Goal: Task Accomplishment & Management: Manage account settings

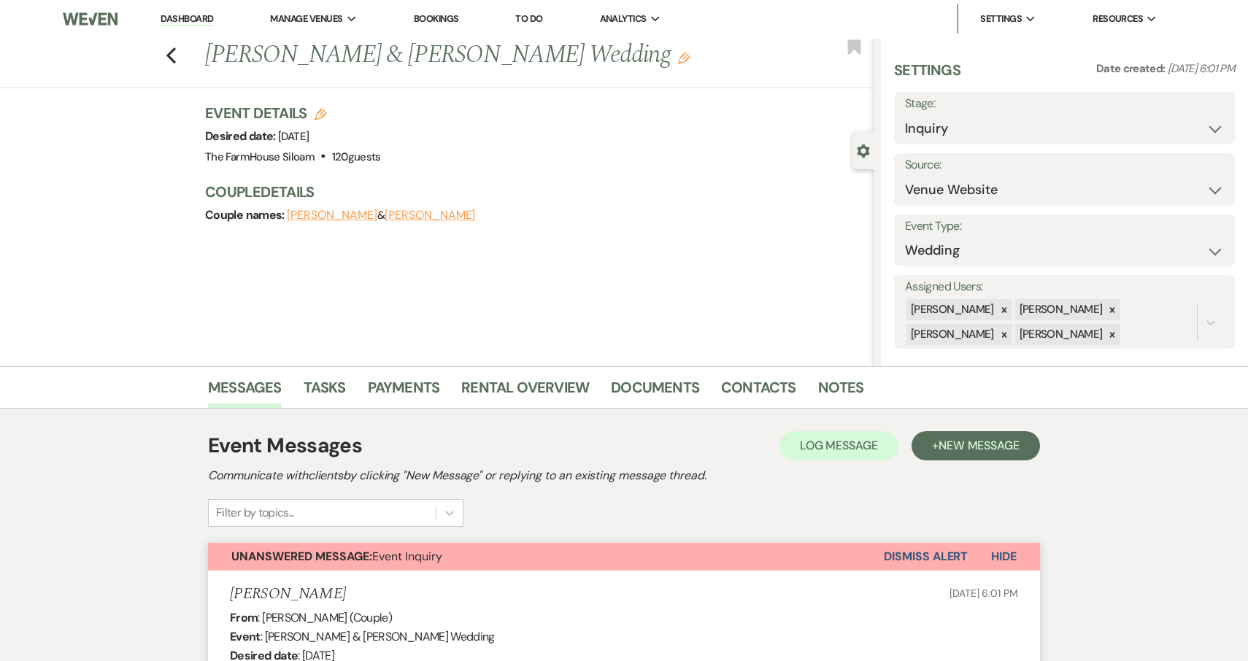
select select "5"
click at [167, 56] on icon "Previous" at bounding box center [171, 56] width 11 height 18
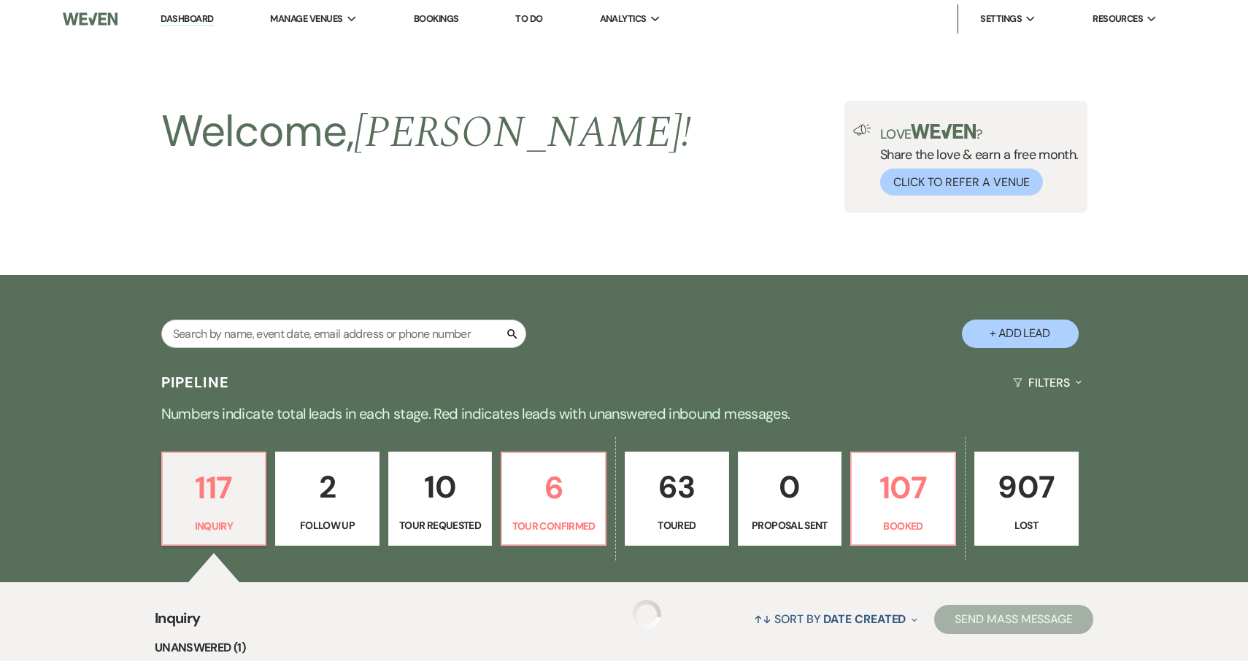
scroll to position [313, 0]
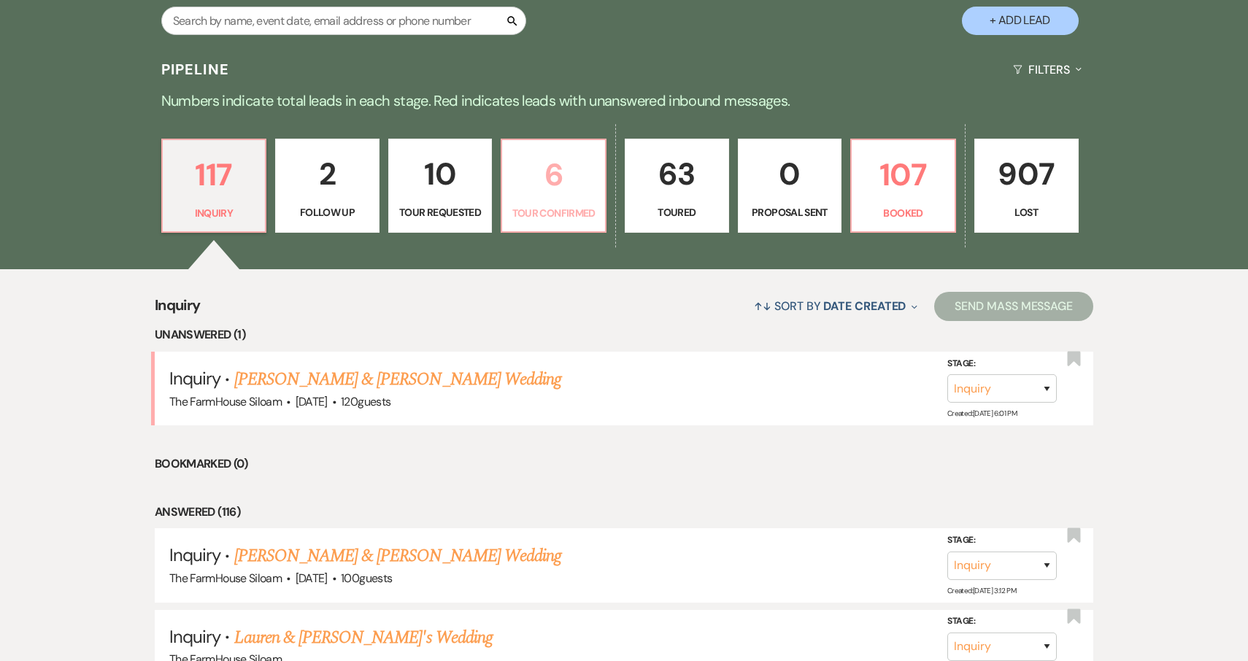
click at [557, 178] on p "6" at bounding box center [553, 174] width 85 height 49
select select "4"
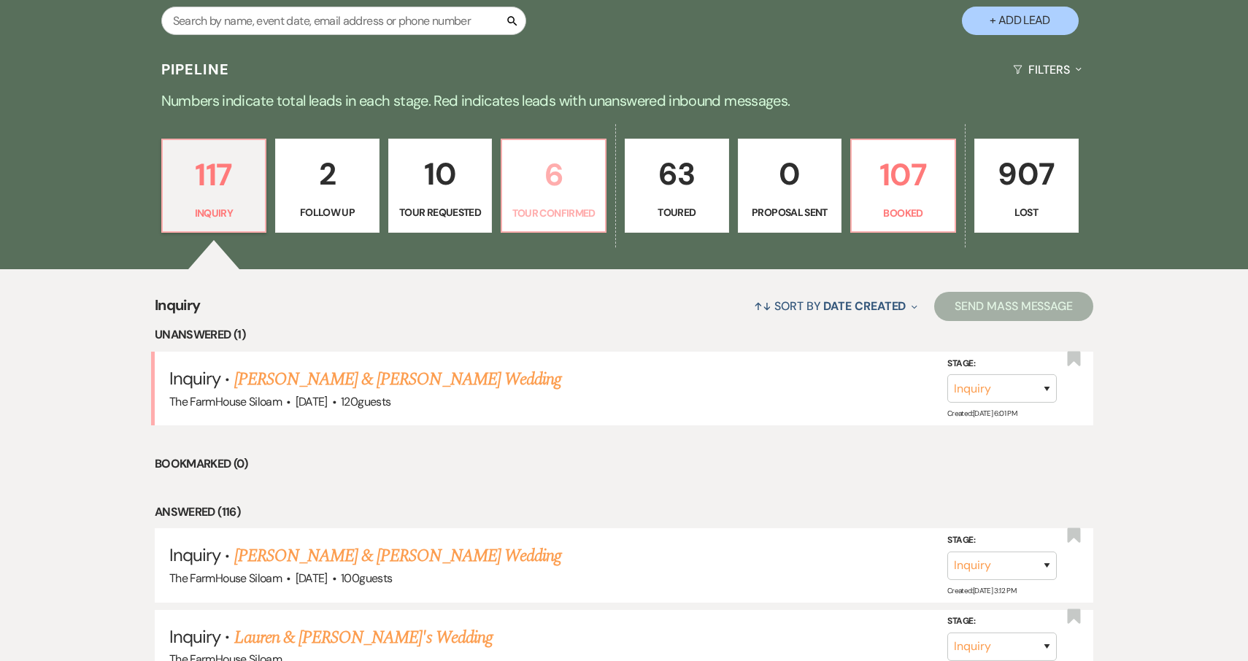
select select "4"
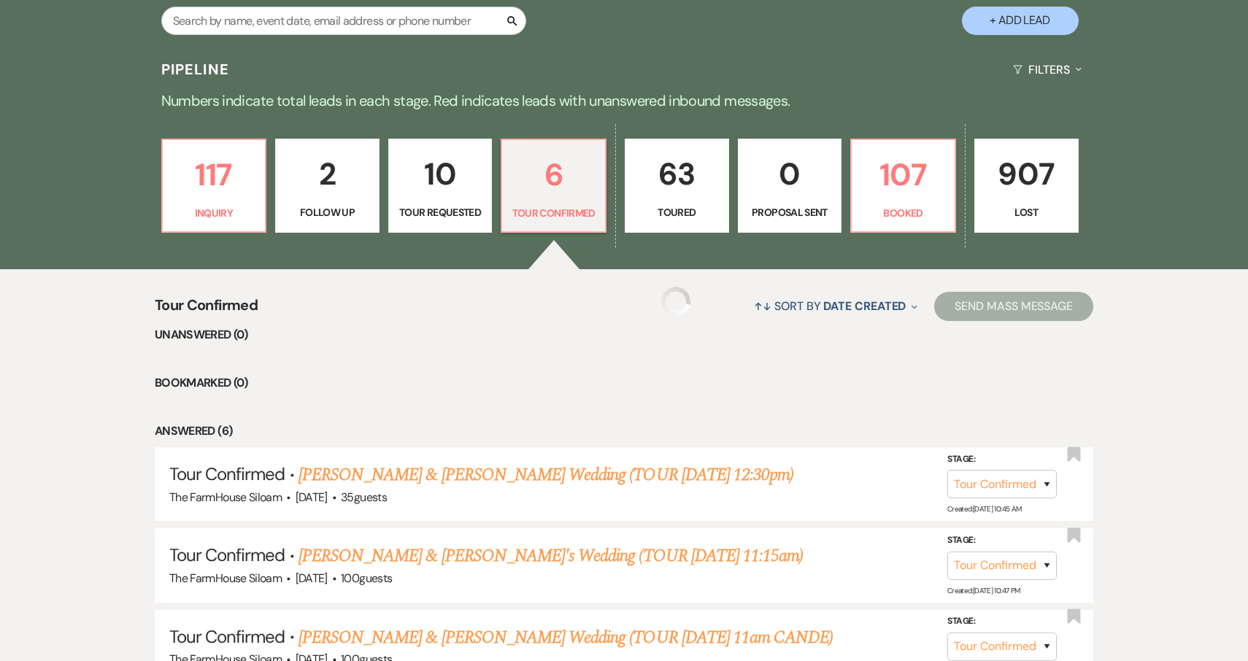
select select "4"
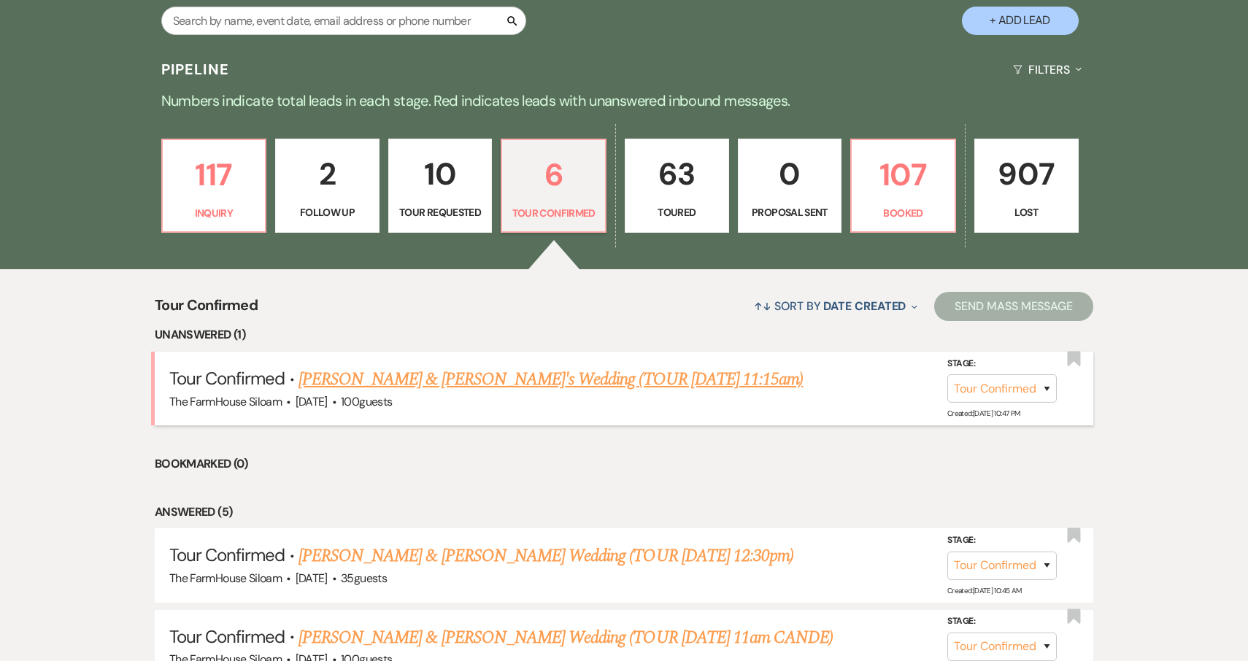
click at [394, 377] on link "[PERSON_NAME] & [PERSON_NAME]'s Wedding (TOUR [DATE] 11:15am)" at bounding box center [551, 379] width 504 height 26
select select "4"
select select "5"
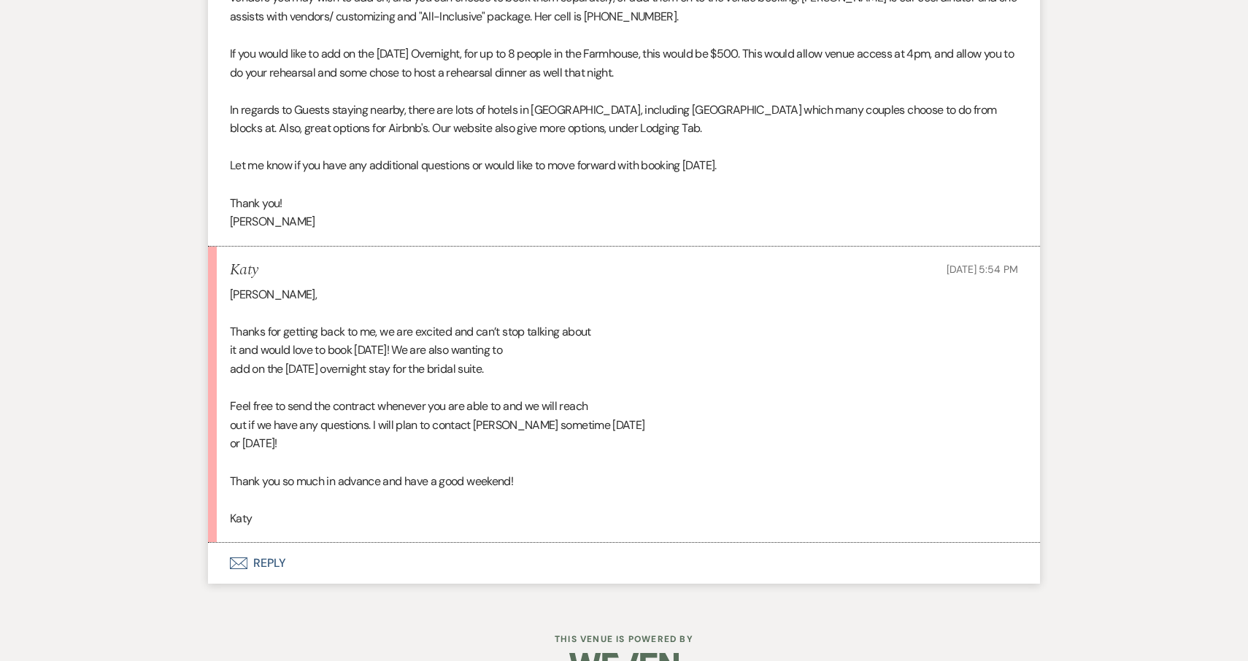
scroll to position [3036, 0]
click at [254, 544] on button "Envelope Reply" at bounding box center [624, 564] width 832 height 41
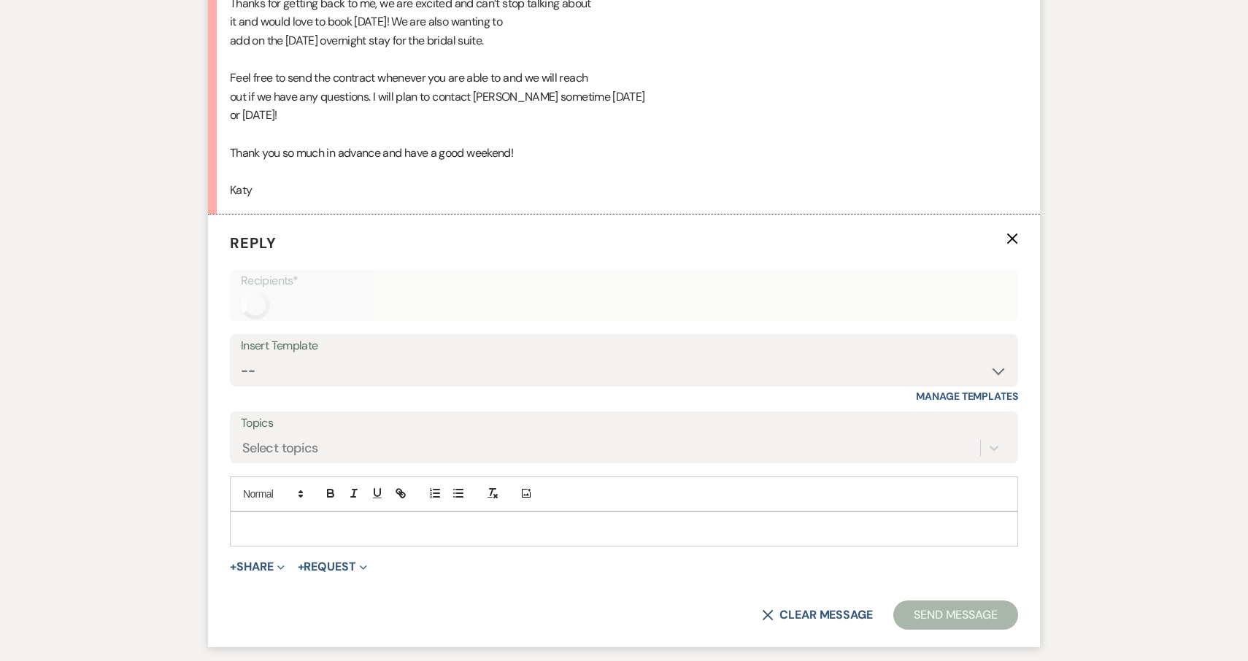
scroll to position [3425, 0]
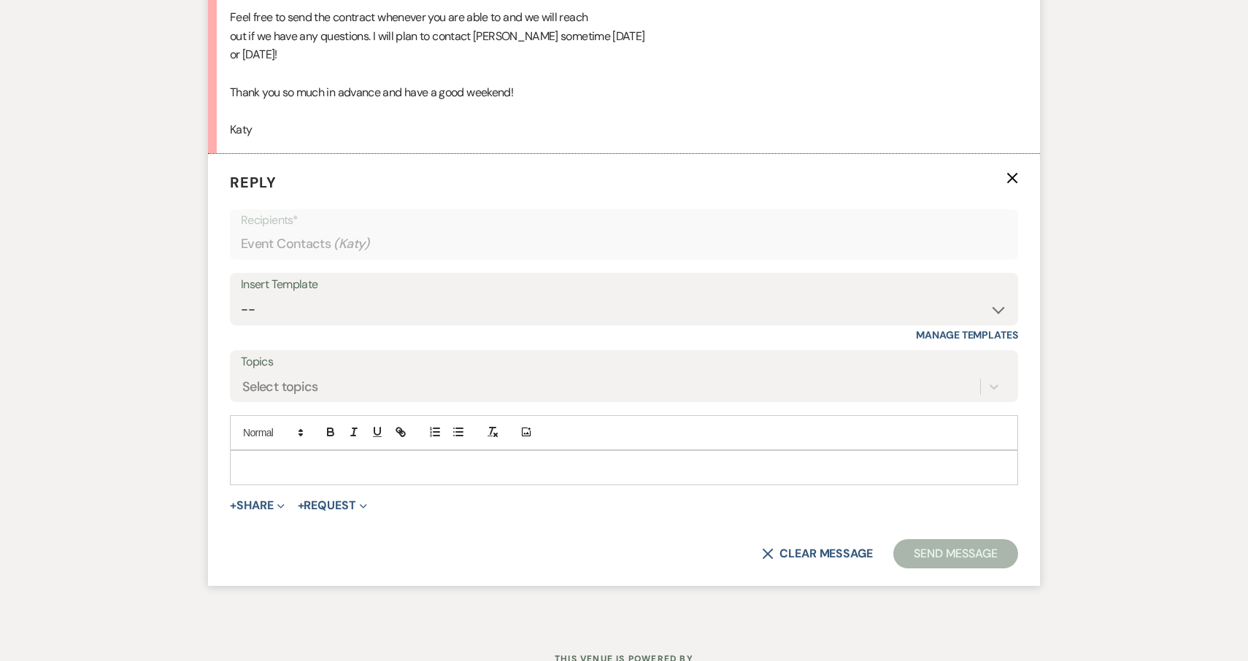
click at [288, 460] on p at bounding box center [624, 468] width 765 height 16
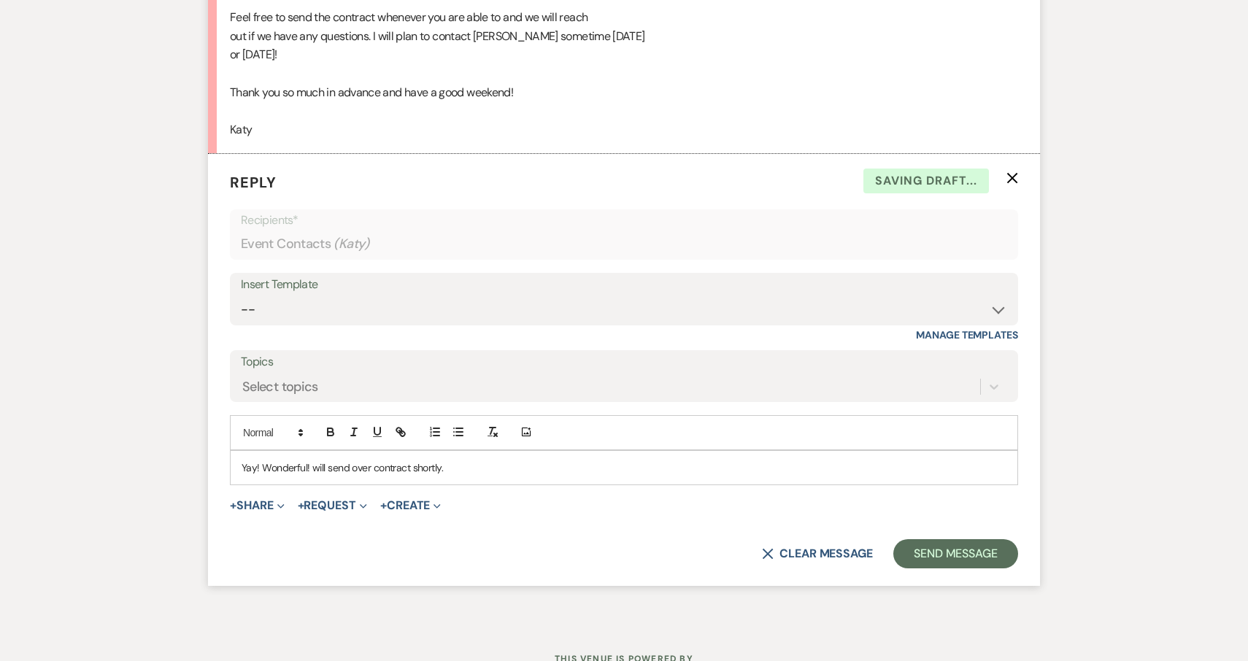
click at [312, 460] on p "Yay! Wonderful! will send over contract shortly." at bounding box center [624, 468] width 765 height 16
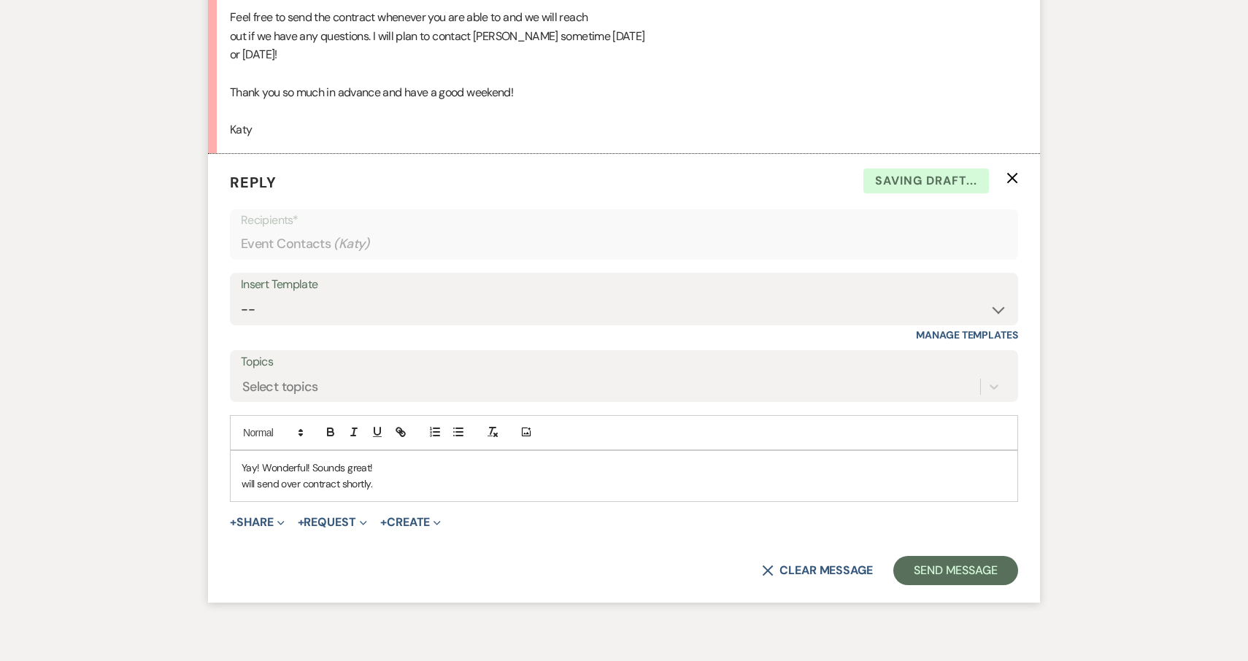
click at [249, 476] on p "will send over contract shortly." at bounding box center [624, 484] width 765 height 16
click at [404, 476] on p "Will send over contract shortly." at bounding box center [624, 484] width 765 height 16
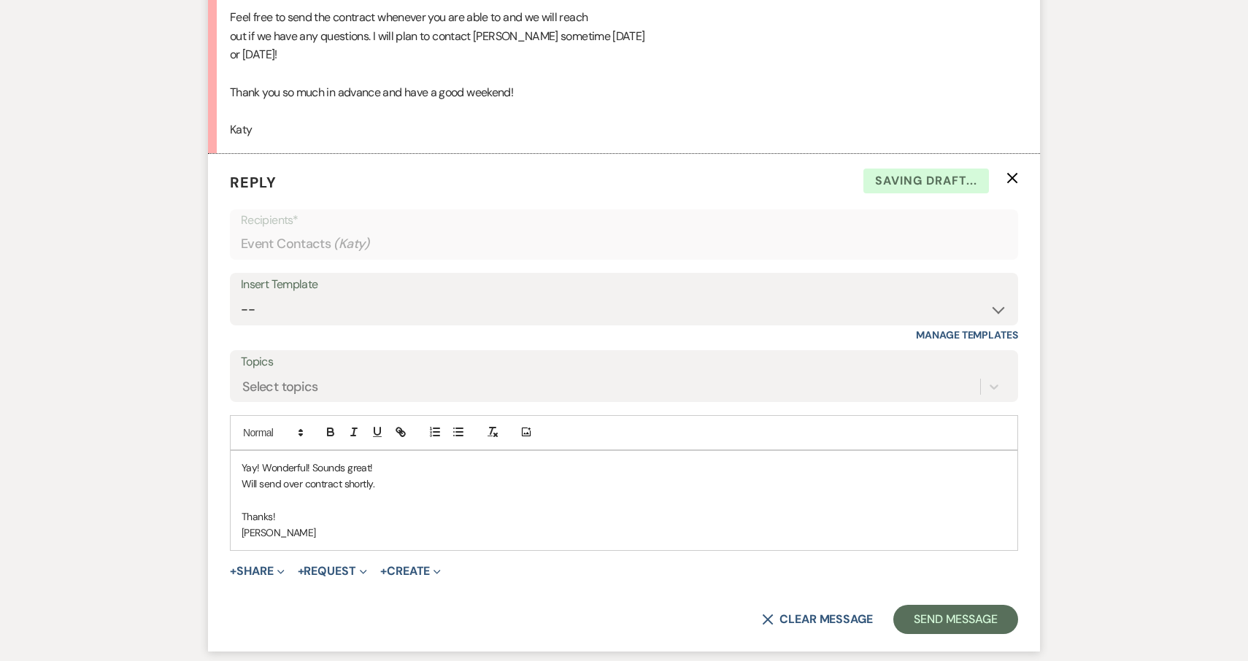
click at [240, 451] on div "Yay! Wonderful! Sounds great! Will send over contract shortly. Thanks! [PERSON_…" at bounding box center [624, 500] width 787 height 99
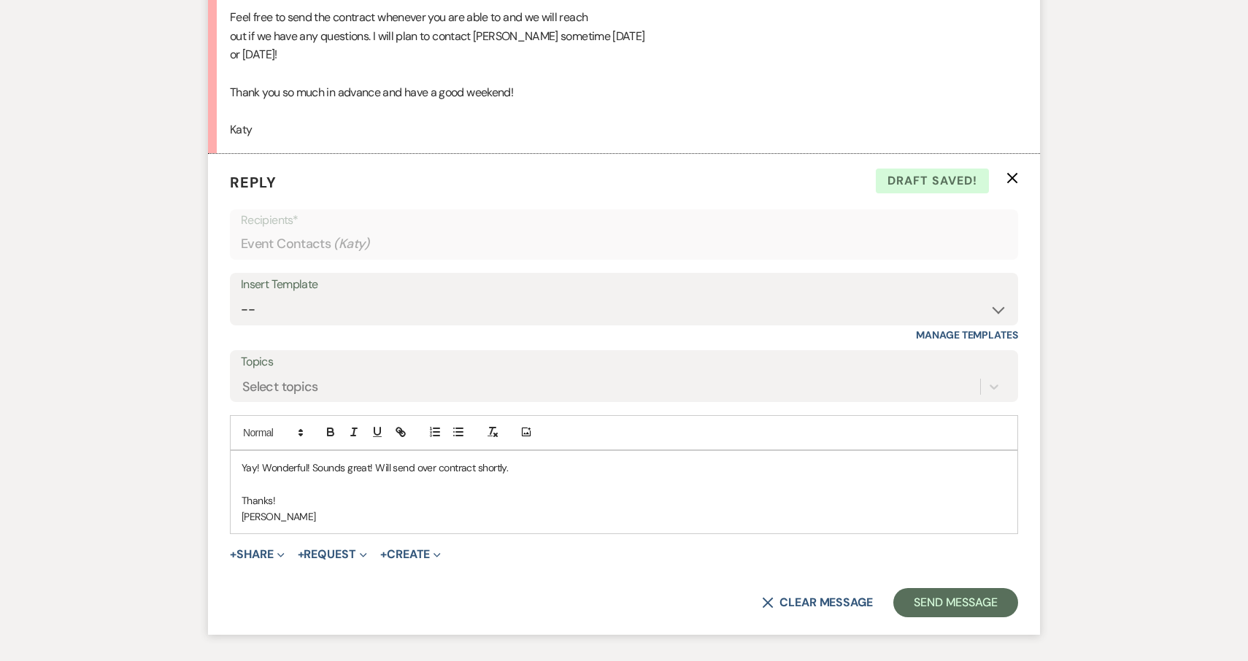
click at [545, 460] on p "Yay! Wonderful! Sounds great! Will send over contract shortly." at bounding box center [624, 468] width 765 height 16
click at [954, 588] on button "Send Message" at bounding box center [955, 602] width 125 height 29
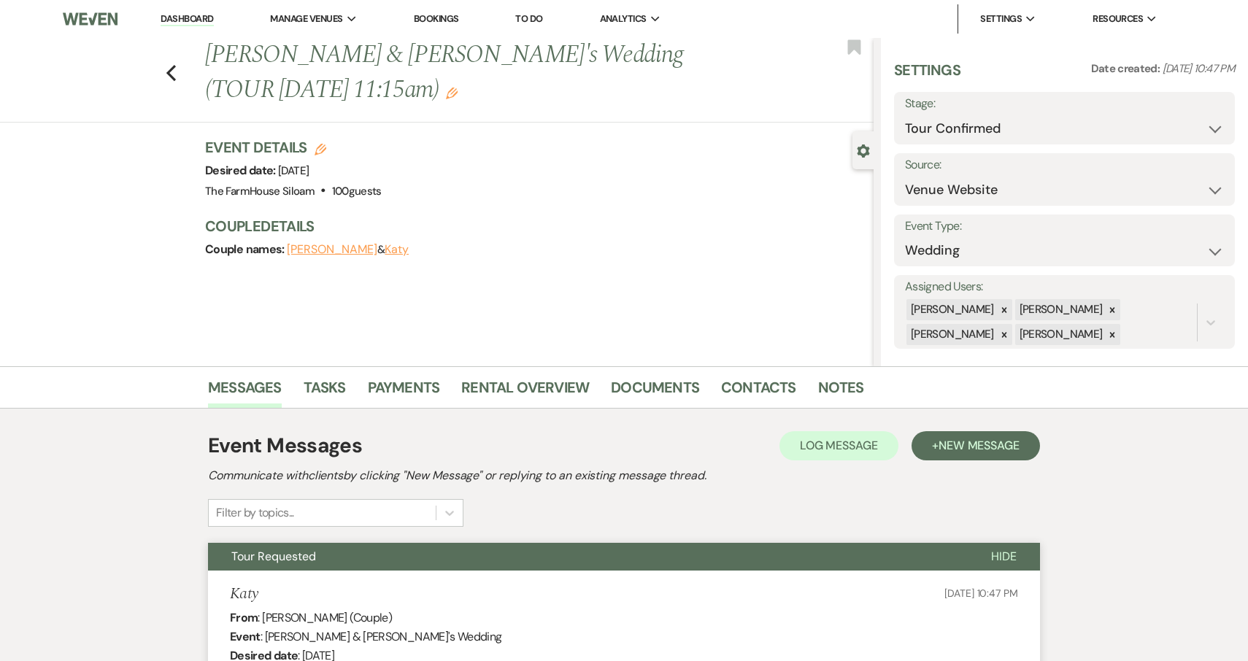
scroll to position [0, 0]
click at [991, 446] on span "New Message" at bounding box center [979, 445] width 81 height 15
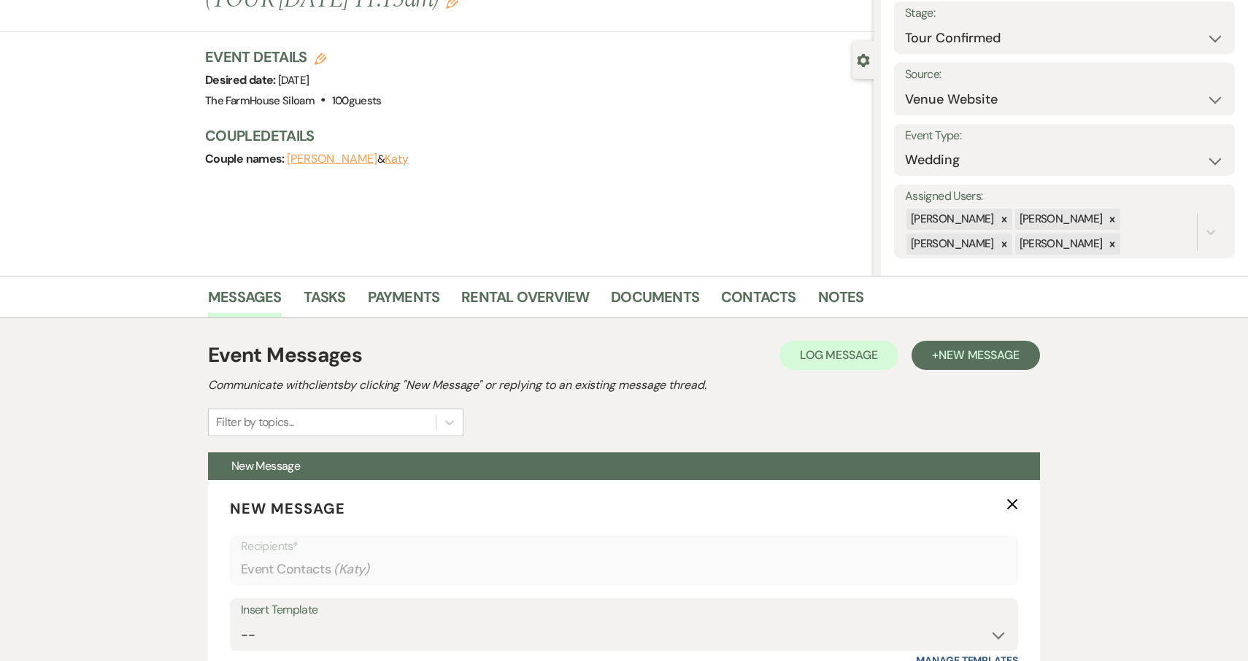
scroll to position [263, 0]
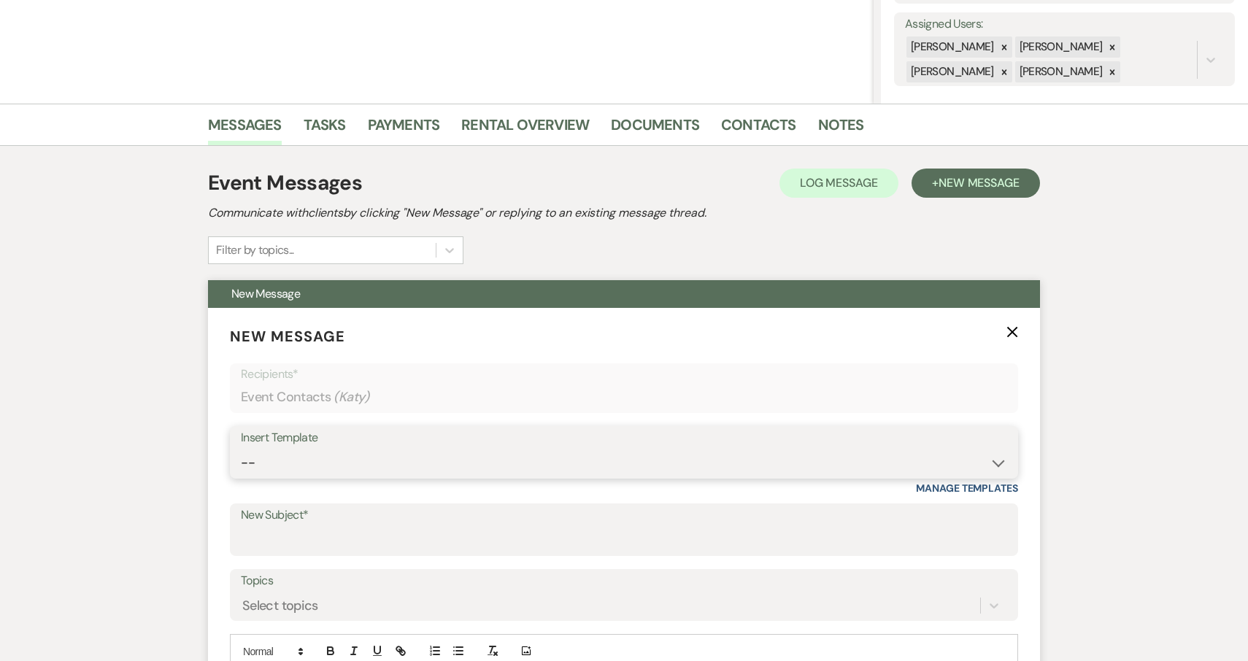
select select "175"
type input "Congratulations!"
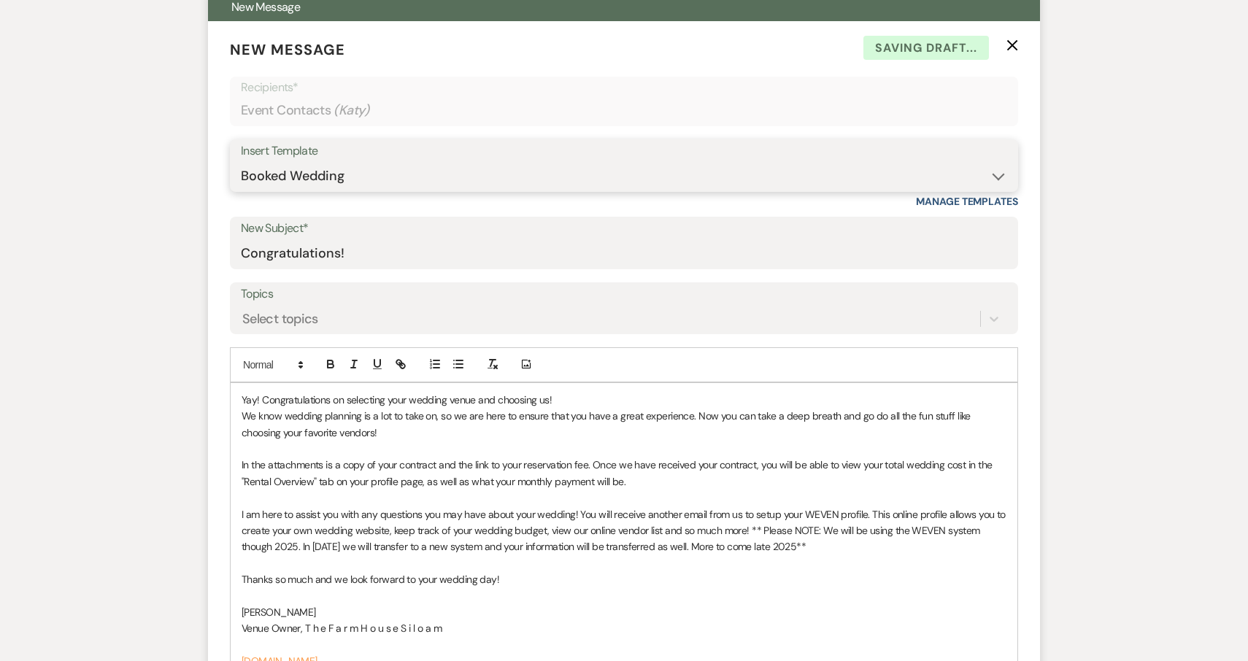
scroll to position [563, 0]
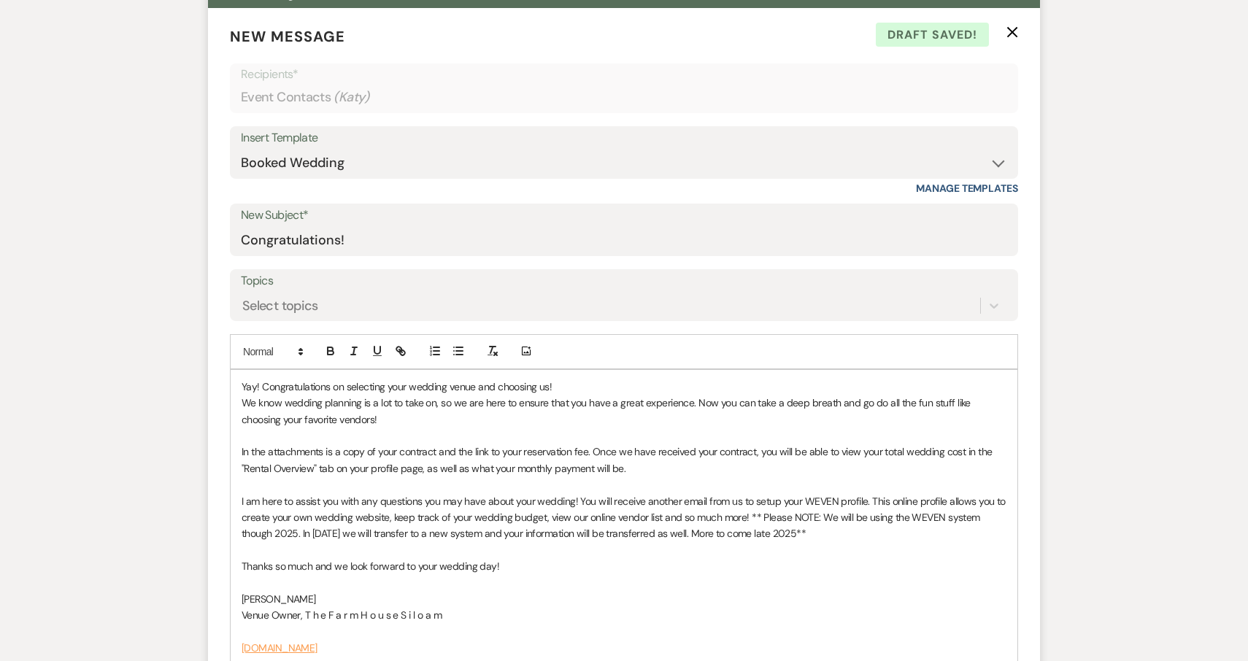
click at [242, 385] on p "Yay! Congratulations on selecting your wedding venue and choosing us!" at bounding box center [624, 387] width 765 height 16
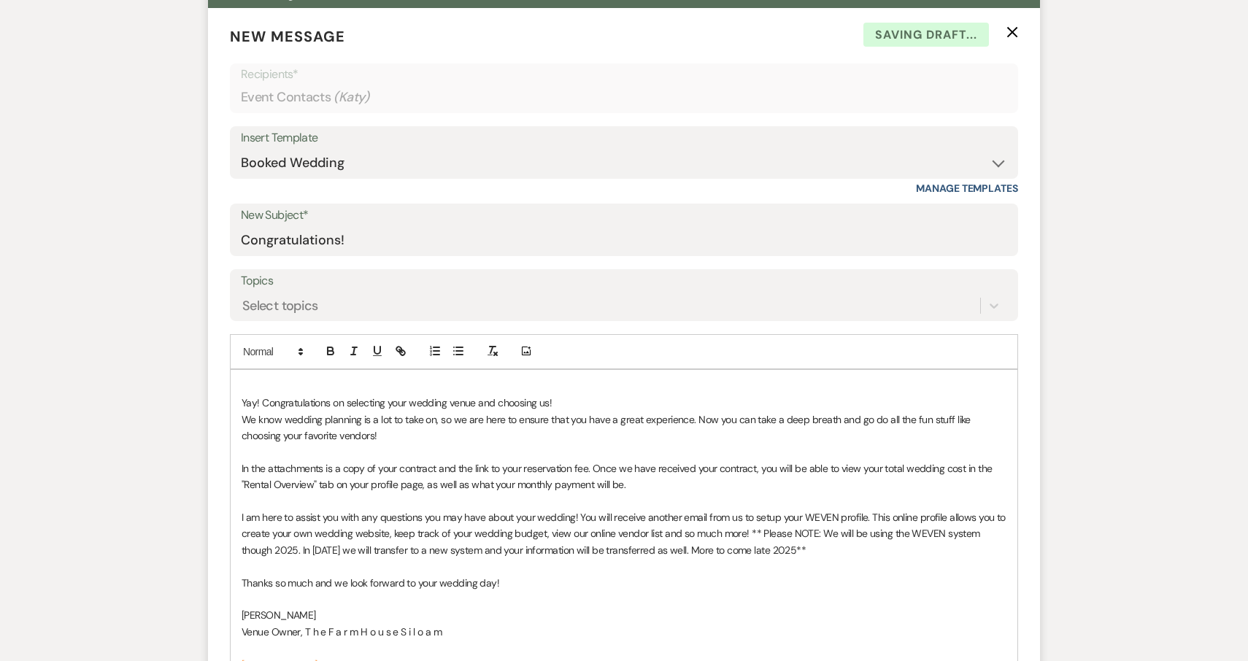
click at [271, 379] on p at bounding box center [624, 387] width 765 height 16
click at [569, 401] on p "Yay! Congratulations on selecting your wedding venue and choosing us!" at bounding box center [624, 403] width 765 height 16
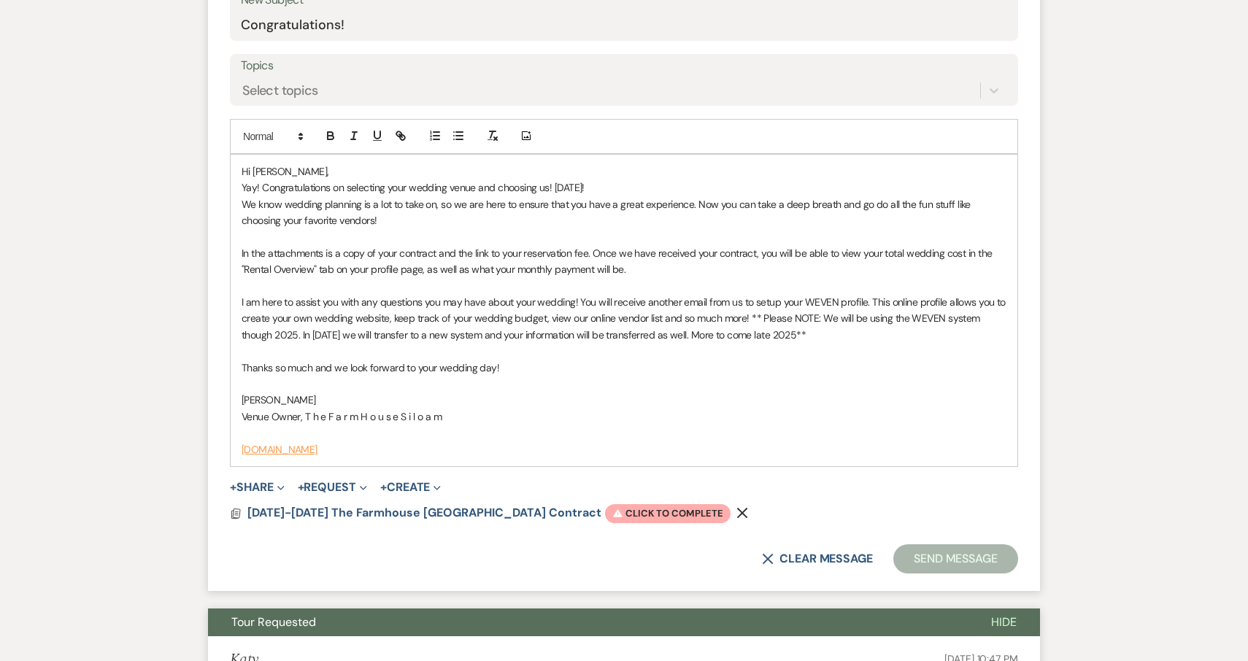
scroll to position [790, 0]
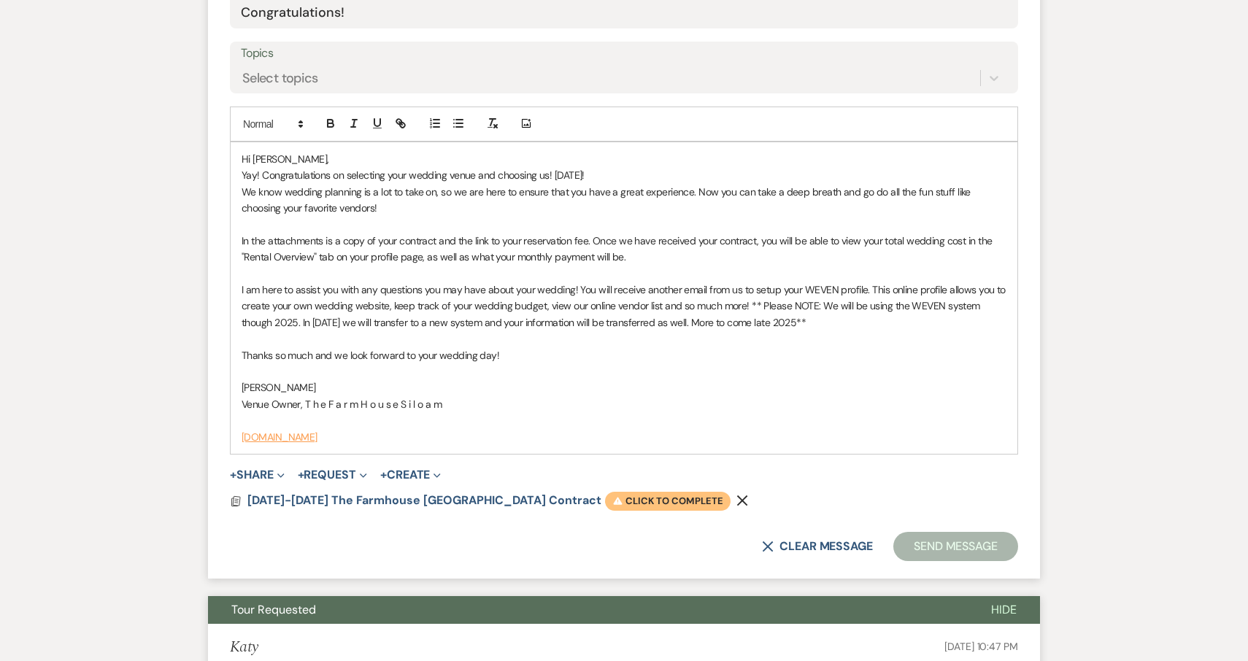
click at [637, 493] on span "Warning Click to complete" at bounding box center [668, 501] width 126 height 19
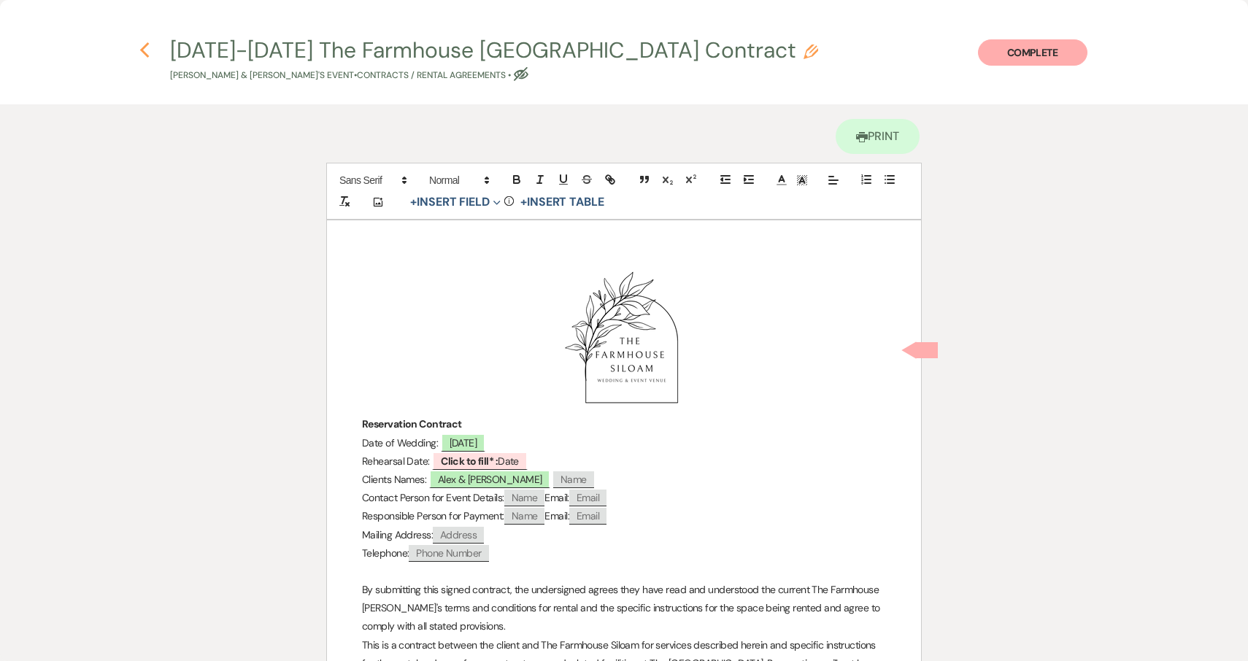
click at [144, 51] on icon "Previous" at bounding box center [144, 51] width 11 height 18
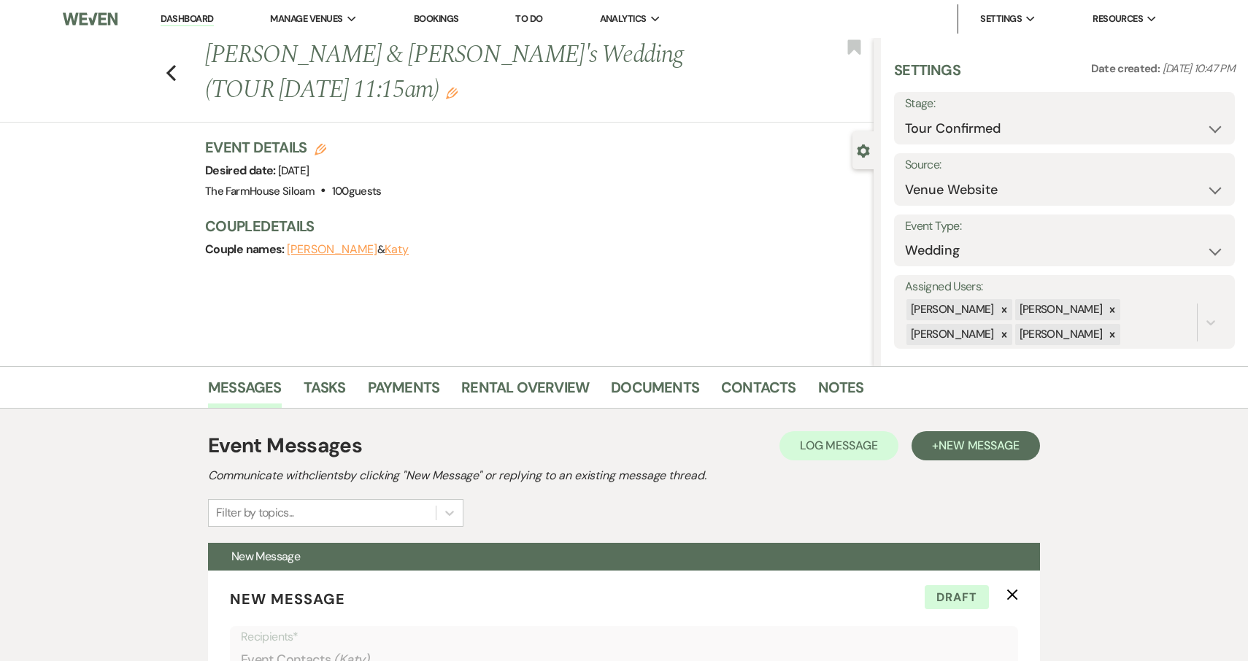
scroll to position [0, 0]
click at [319, 144] on icon "Edit" at bounding box center [321, 150] width 12 height 12
select select "468"
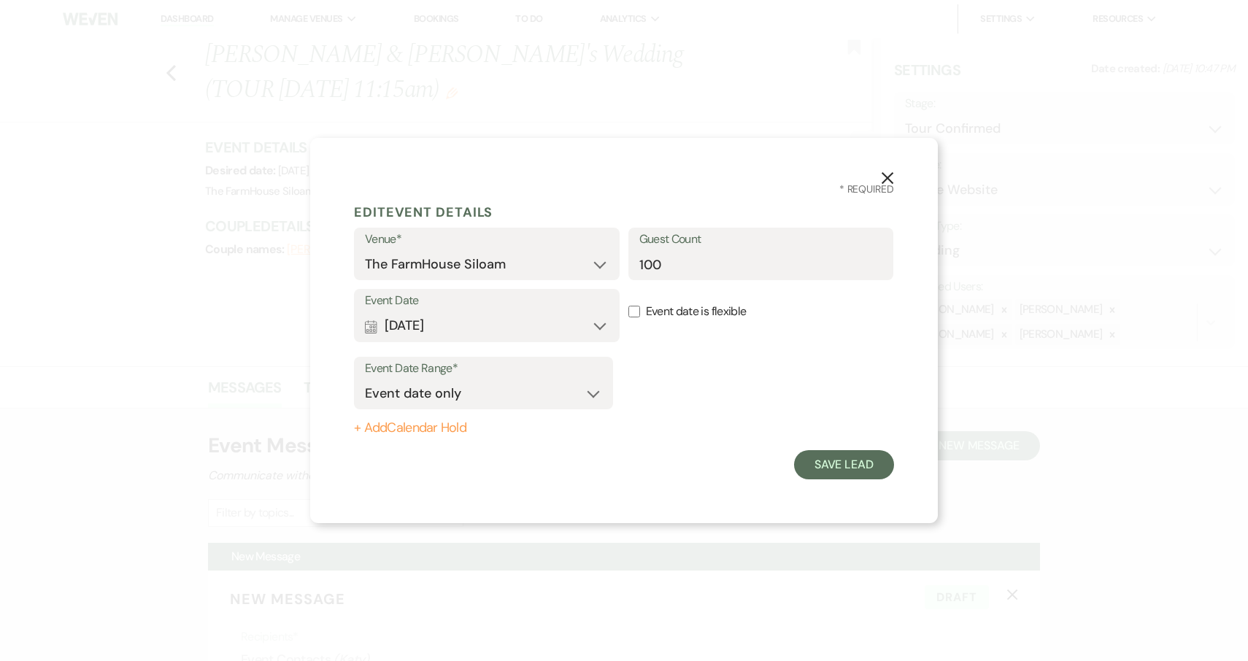
click at [493, 324] on button "Calendar [DATE] Expand" at bounding box center [487, 326] width 244 height 29
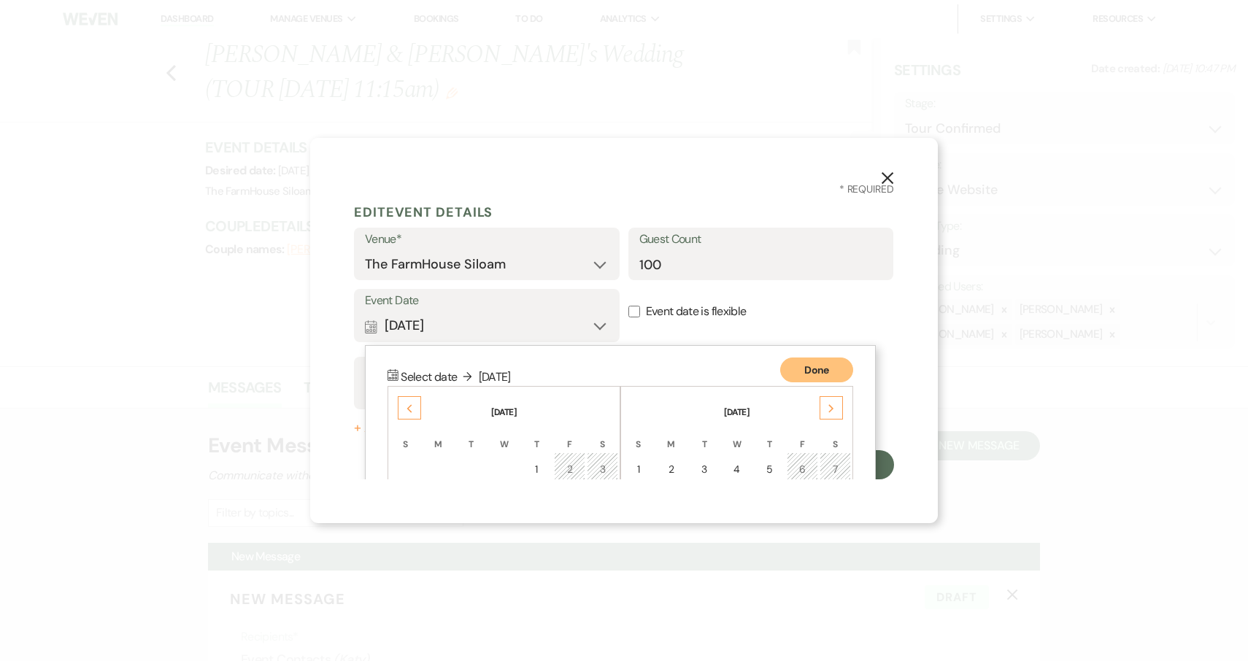
scroll to position [187, 0]
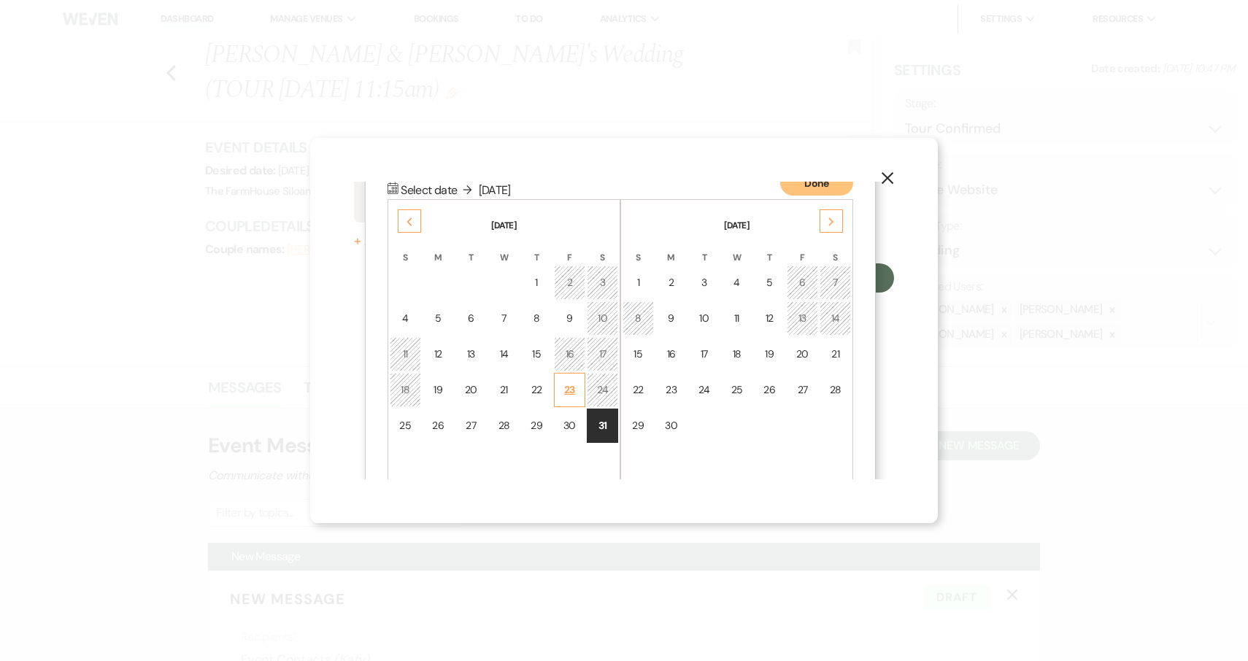
click at [577, 389] on td "23" at bounding box center [570, 390] width 32 height 34
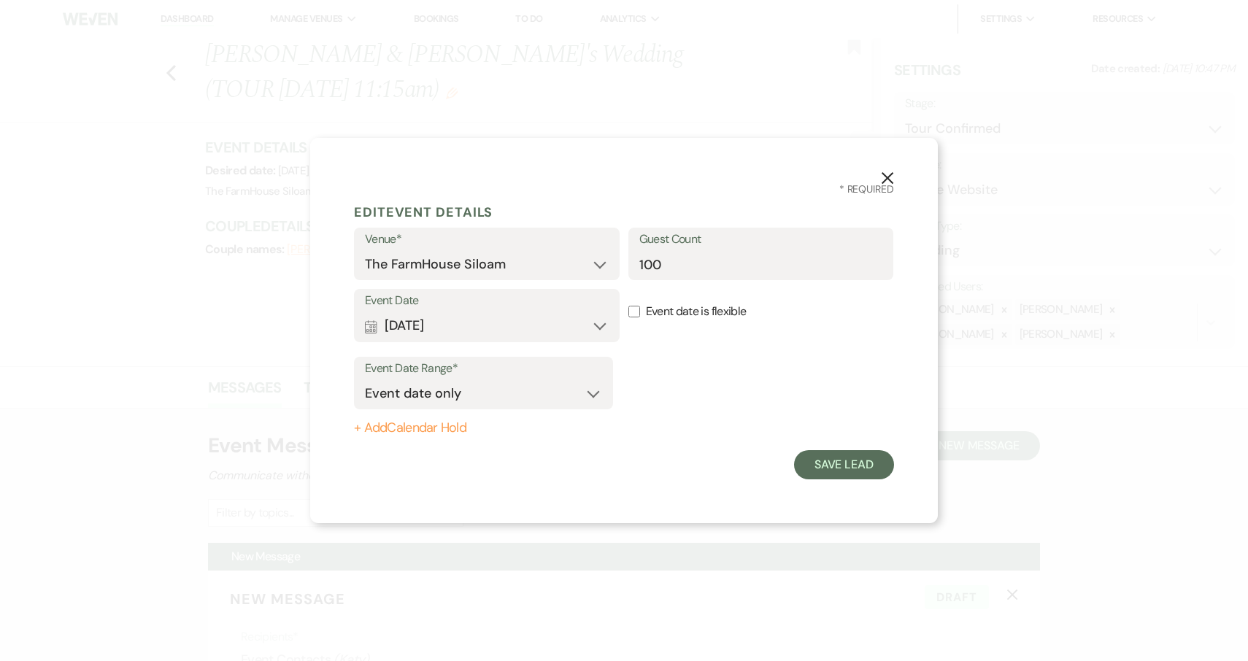
scroll to position [0, 0]
select select "eventDateAnd"
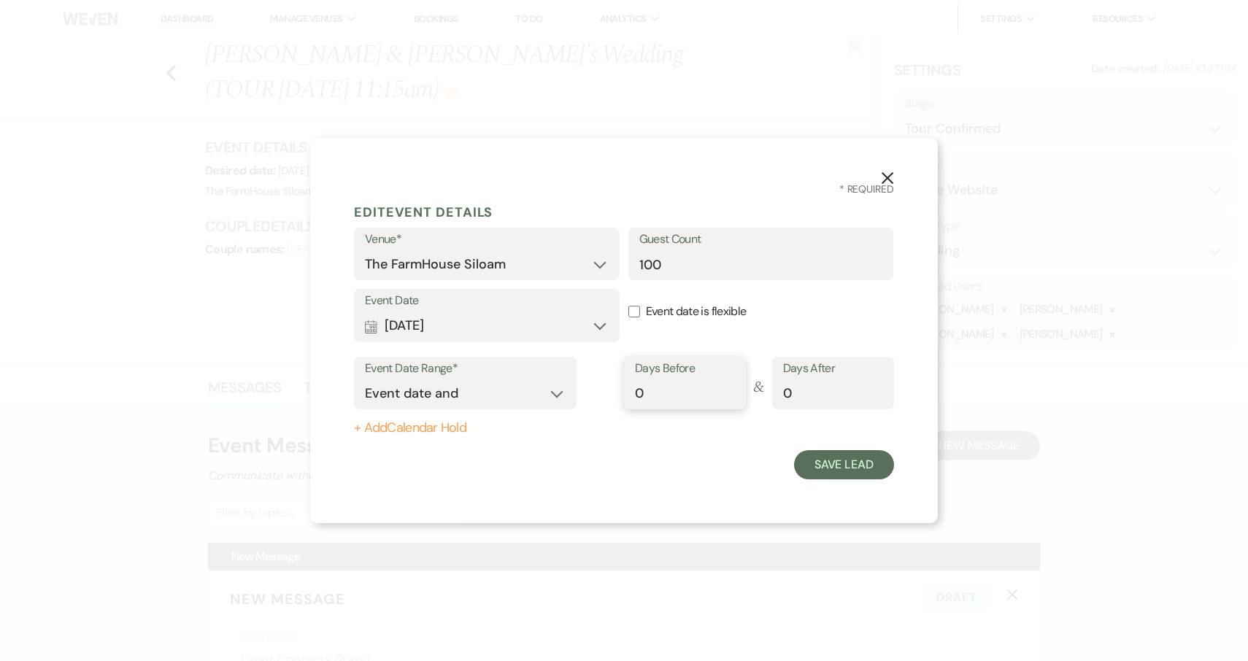
type input "1"
click at [729, 388] on input "1" at bounding box center [685, 394] width 100 height 28
click at [855, 469] on button "Save Lead" at bounding box center [844, 464] width 100 height 29
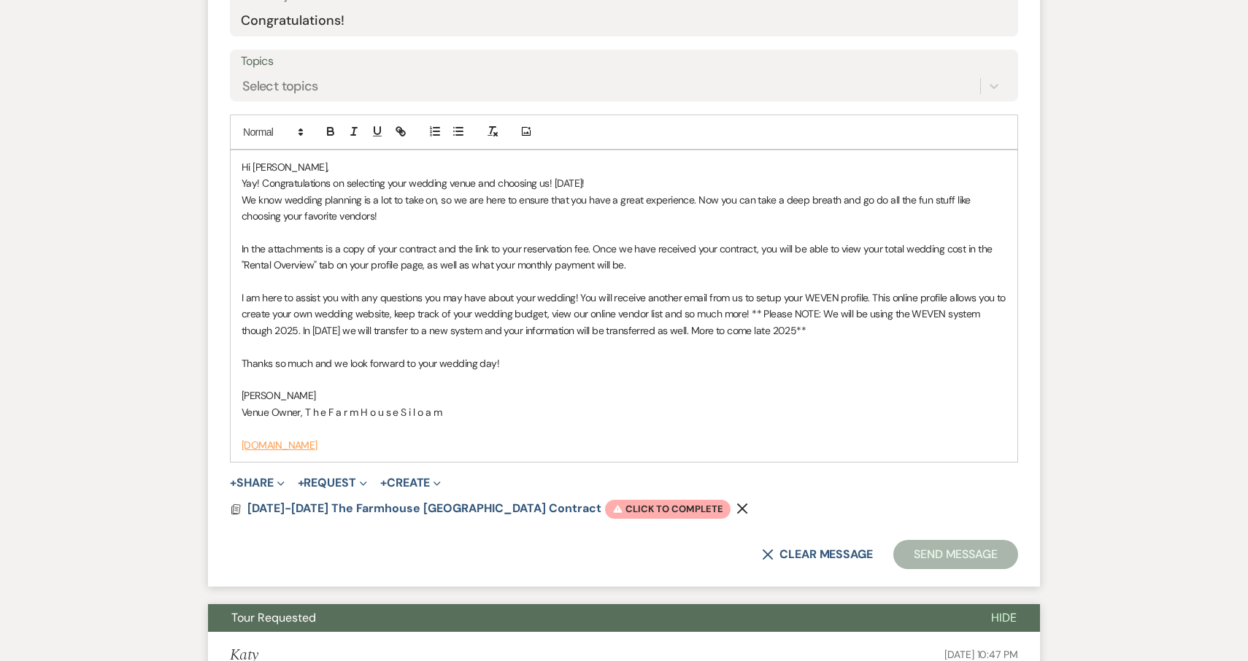
scroll to position [785, 0]
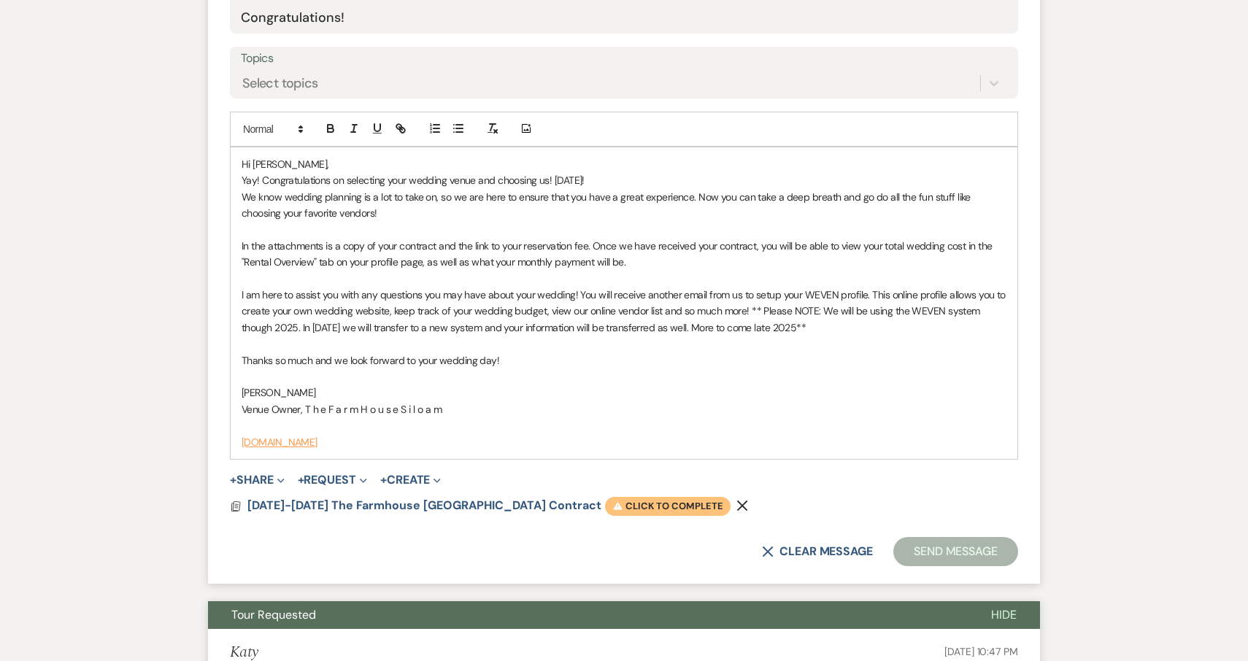
click at [639, 499] on span "Warning Click to complete" at bounding box center [668, 506] width 126 height 19
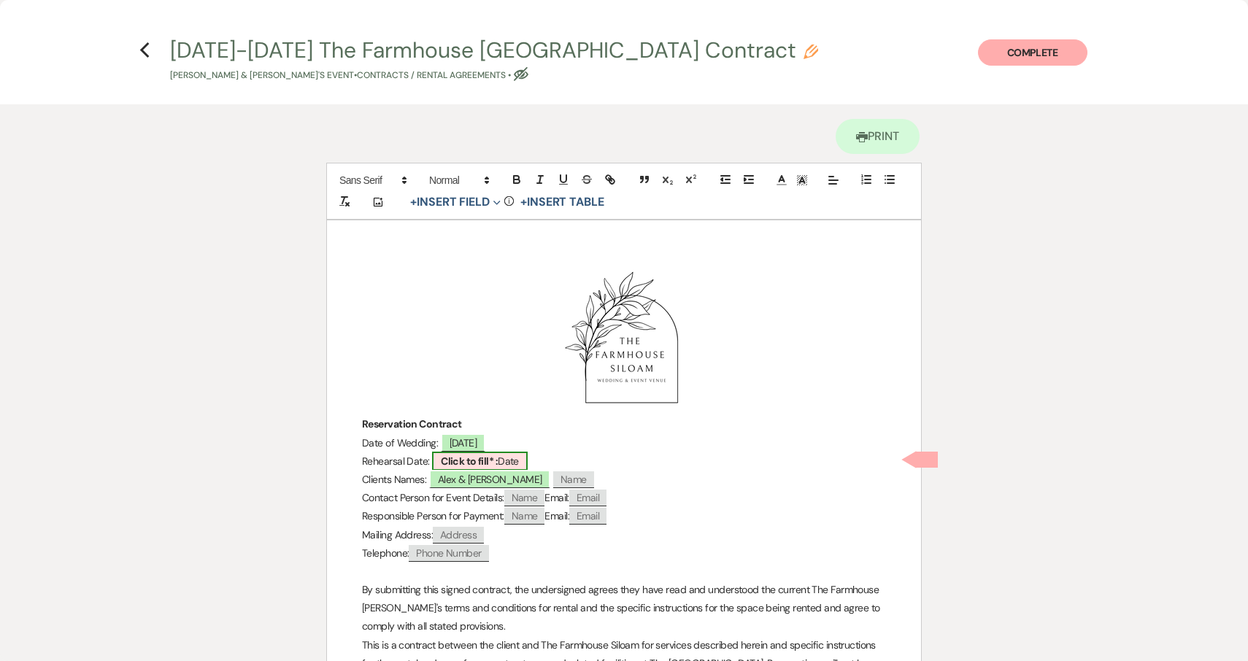
click at [485, 461] on b "Click to fill* :" at bounding box center [469, 461] width 57 height 13
select select "owner"
select select "Date"
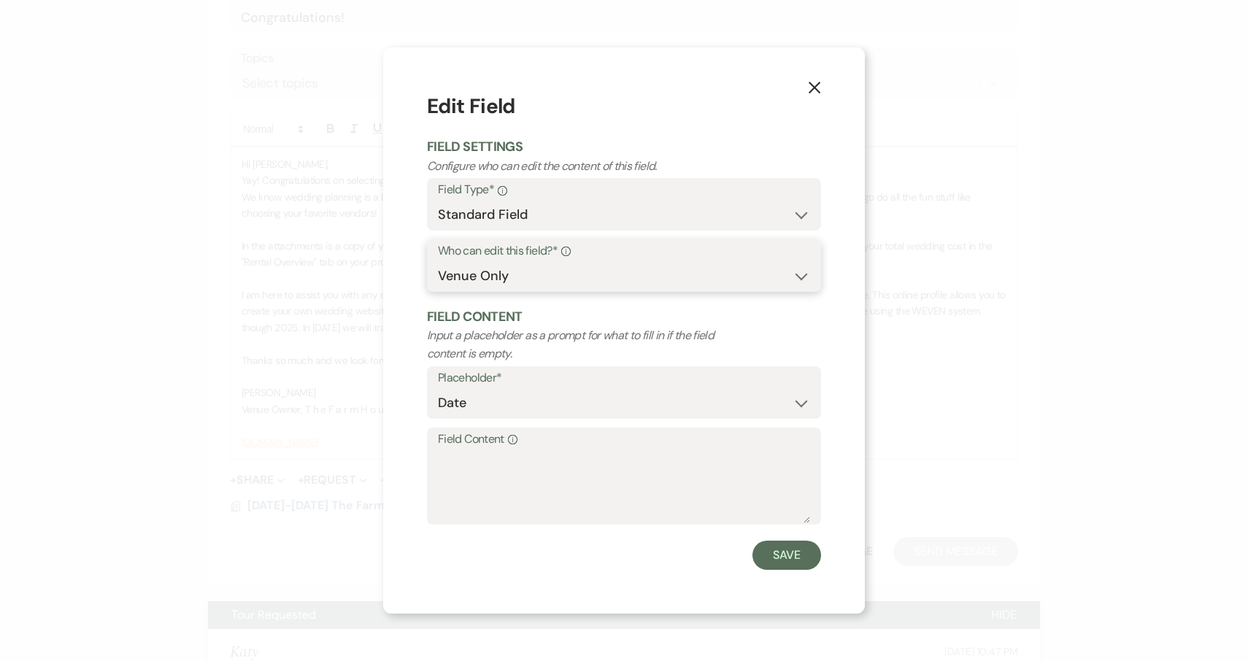
select select "clientAndOwner"
click at [499, 460] on textarea "Field Content Info" at bounding box center [624, 486] width 372 height 73
type textarea "[DATE]"
click at [779, 553] on button "Save" at bounding box center [787, 555] width 69 height 29
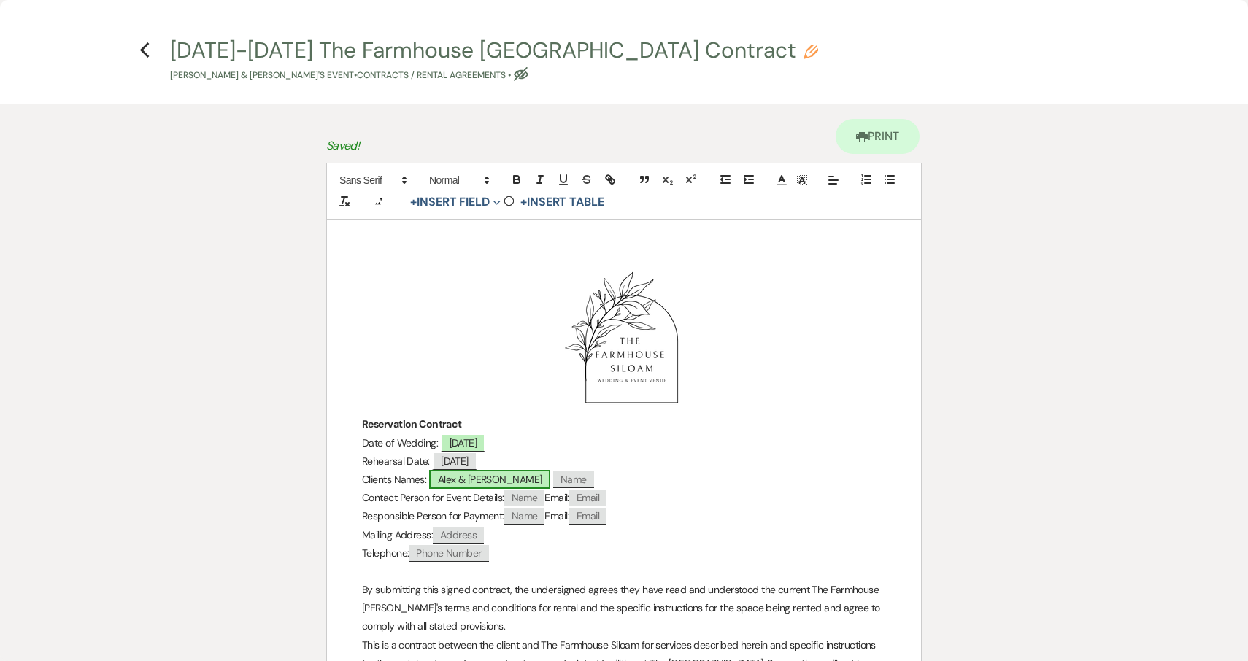
click at [488, 478] on span "Alex & [PERSON_NAME]" at bounding box center [490, 479] width 122 height 19
select select "smartCustomField"
select select "owner"
select select "{{clientNames}}"
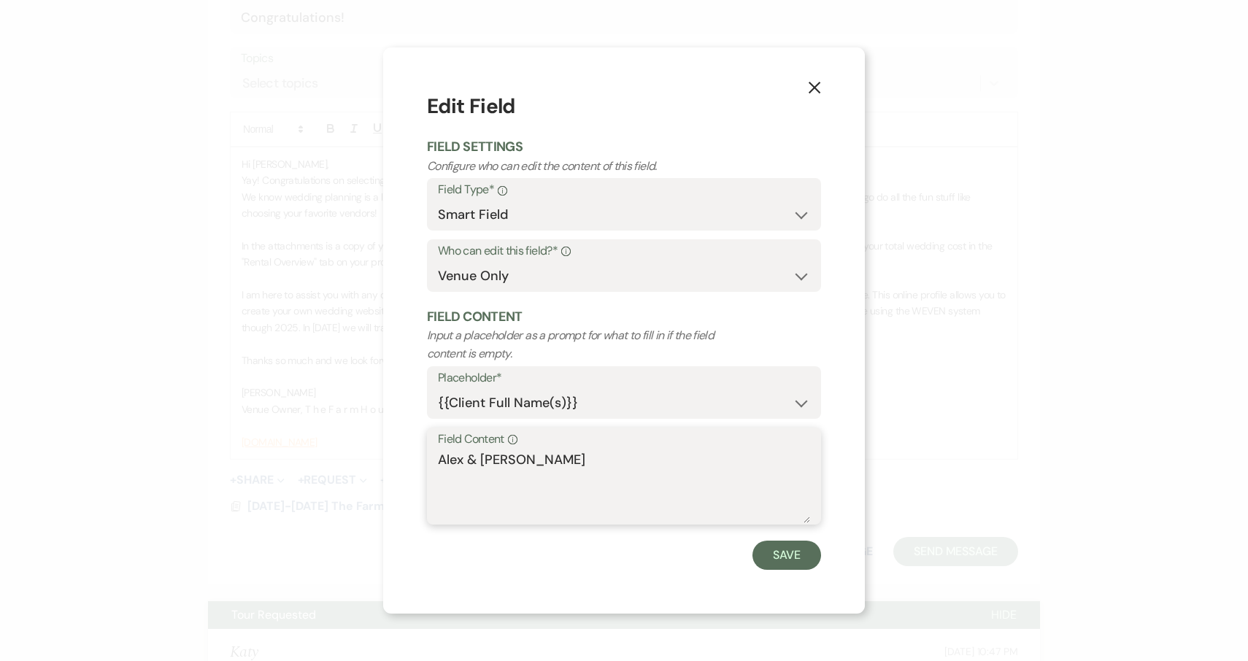
drag, startPoint x: 517, startPoint y: 461, endPoint x: 389, endPoint y: 461, distance: 127.7
click at [389, 461] on div "X Edit Field Field Settings Configure who can edit the content of this field. F…" at bounding box center [624, 330] width 482 height 566
type textarea "[PERSON_NAME]"
select select "clientAndOwner"
click at [796, 552] on button "Save" at bounding box center [787, 555] width 69 height 29
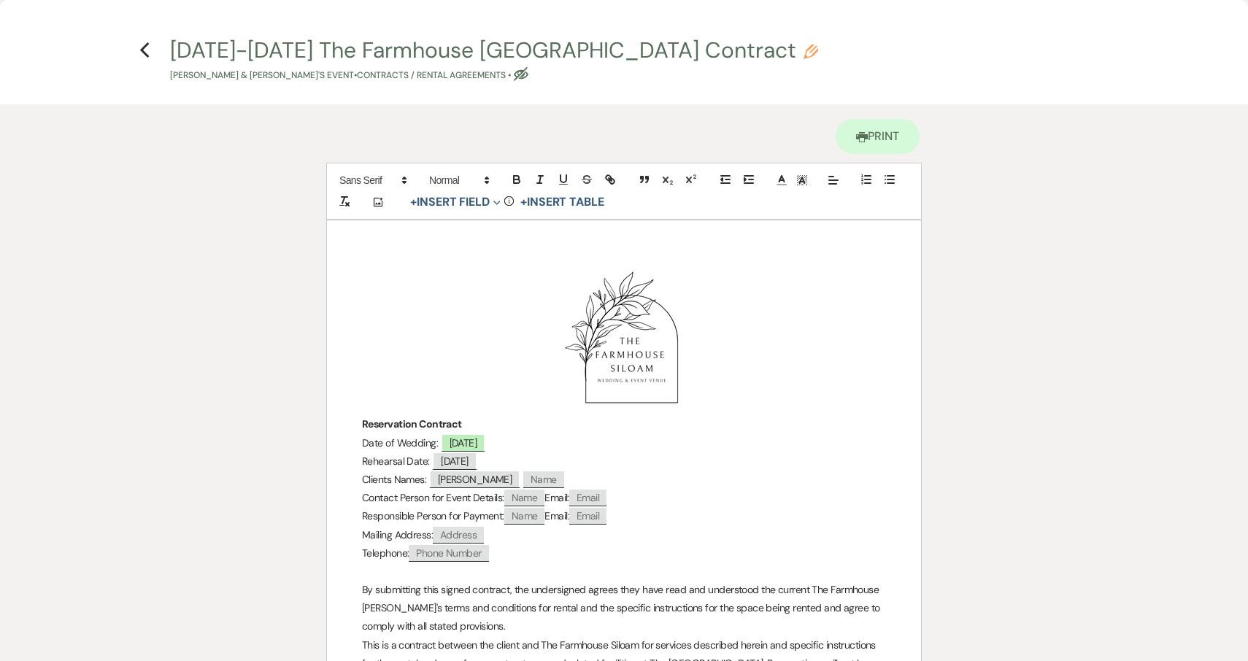
click at [523, 477] on span "Name" at bounding box center [543, 480] width 41 height 17
select select "client"
select select "Name"
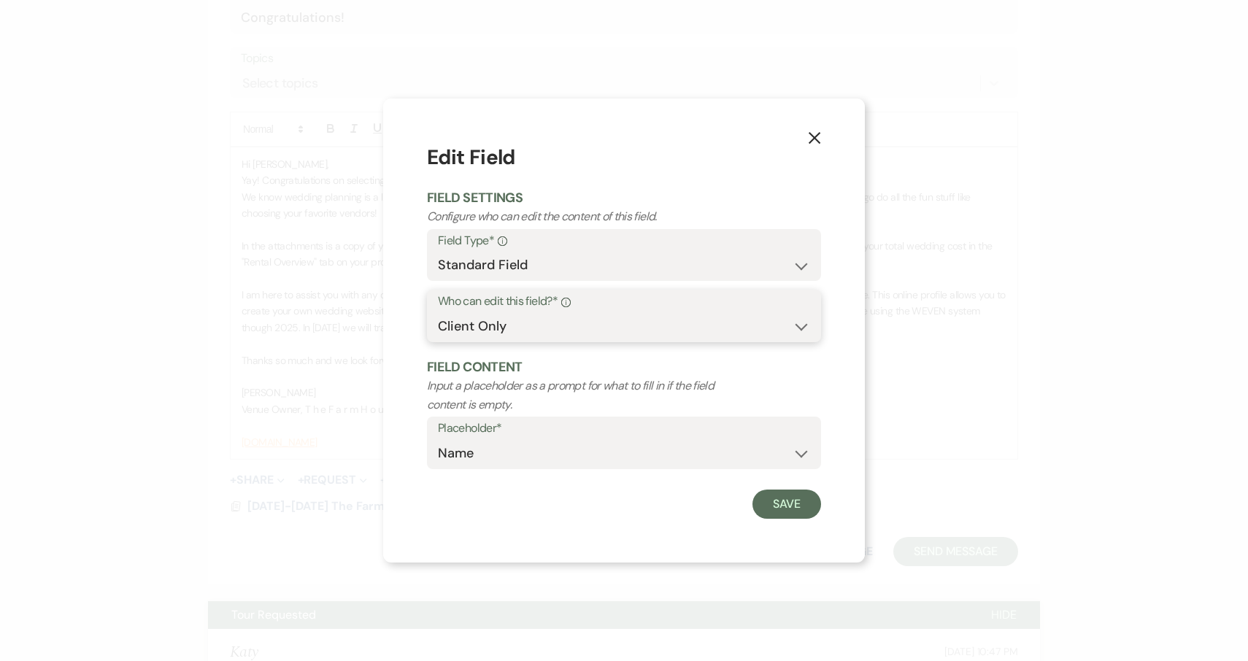
select select "clientAndOwner"
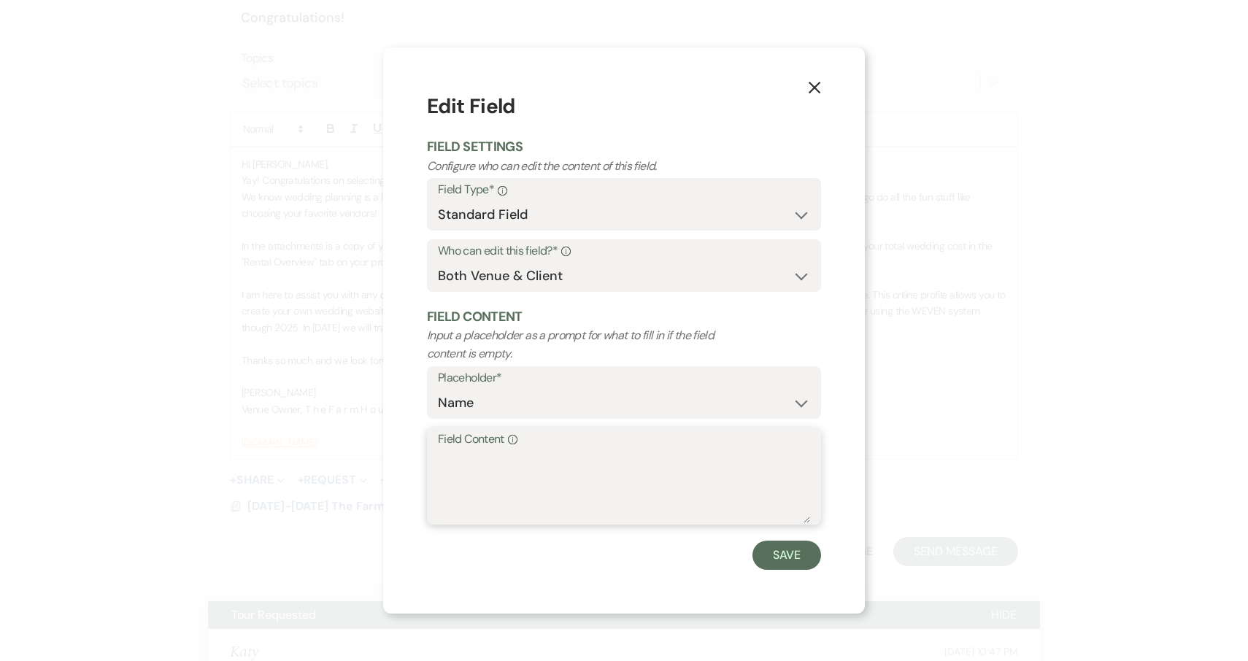
click at [501, 473] on textarea "Field Content Info" at bounding box center [624, 486] width 372 height 73
type textarea "Katy"
click at [779, 554] on button "Save" at bounding box center [787, 555] width 69 height 29
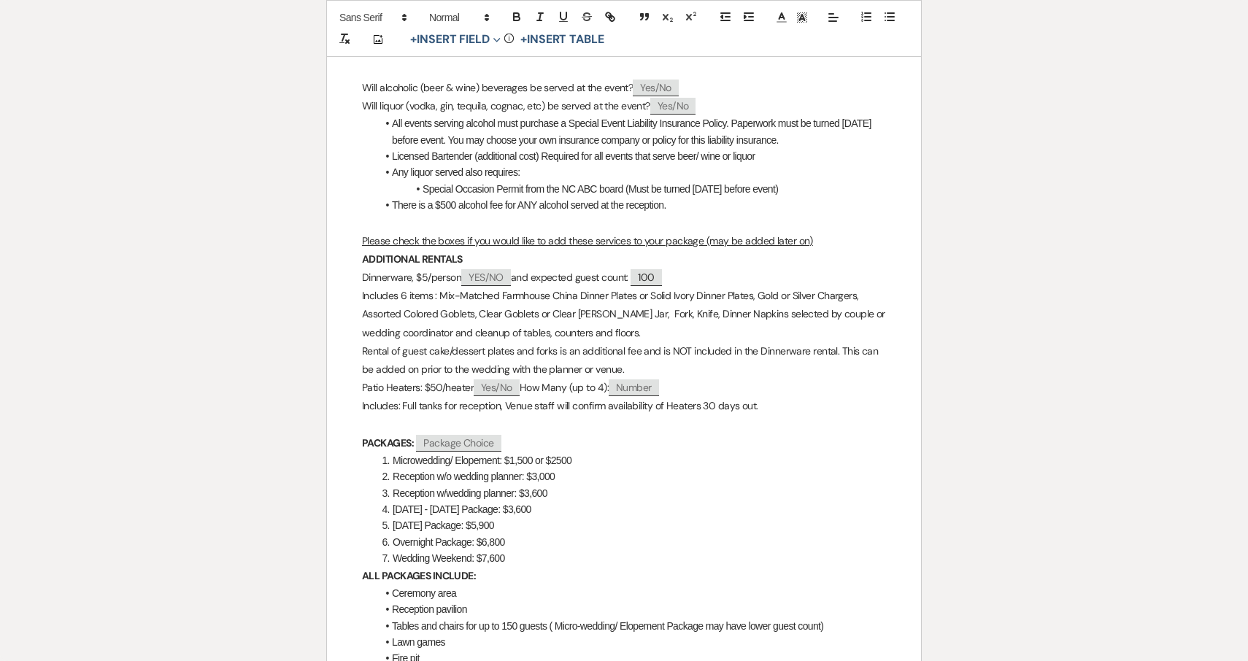
scroll to position [669, 0]
click at [475, 434] on span "Package Choice" at bounding box center [458, 442] width 85 height 17
select select "client"
select select "custom_placeholder"
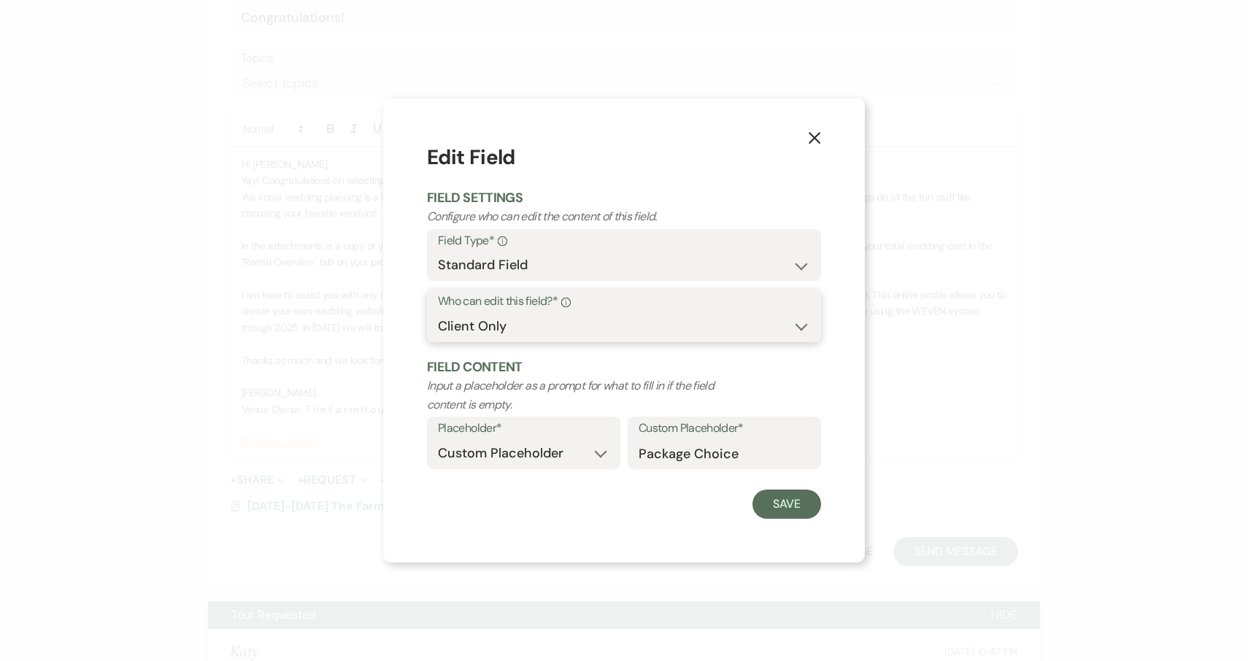
select select "clientAndOwner"
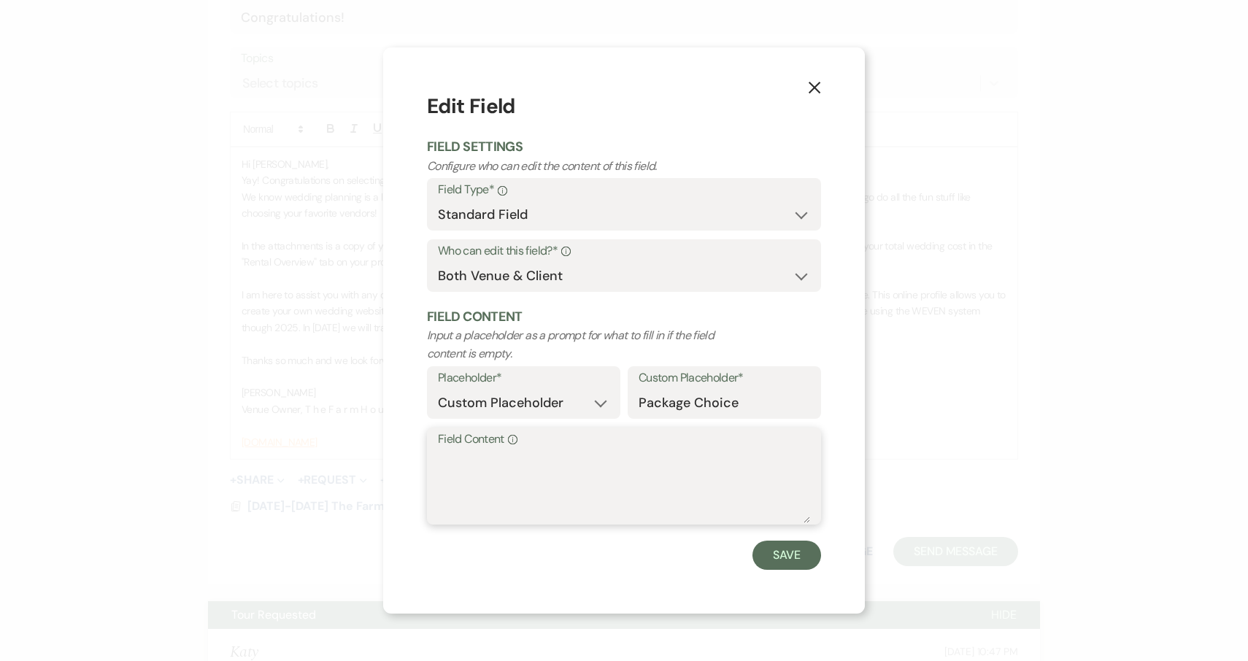
click at [490, 459] on textarea "Field Content Info" at bounding box center [624, 486] width 372 height 73
click at [728, 461] on textarea "4. [DATE] Wedding $3600 +Overnight [DATE] $500" at bounding box center [624, 486] width 372 height 73
type textarea "4. [DATE] Wedding $3600 +Overnight [DATE] Farmhouse $500"
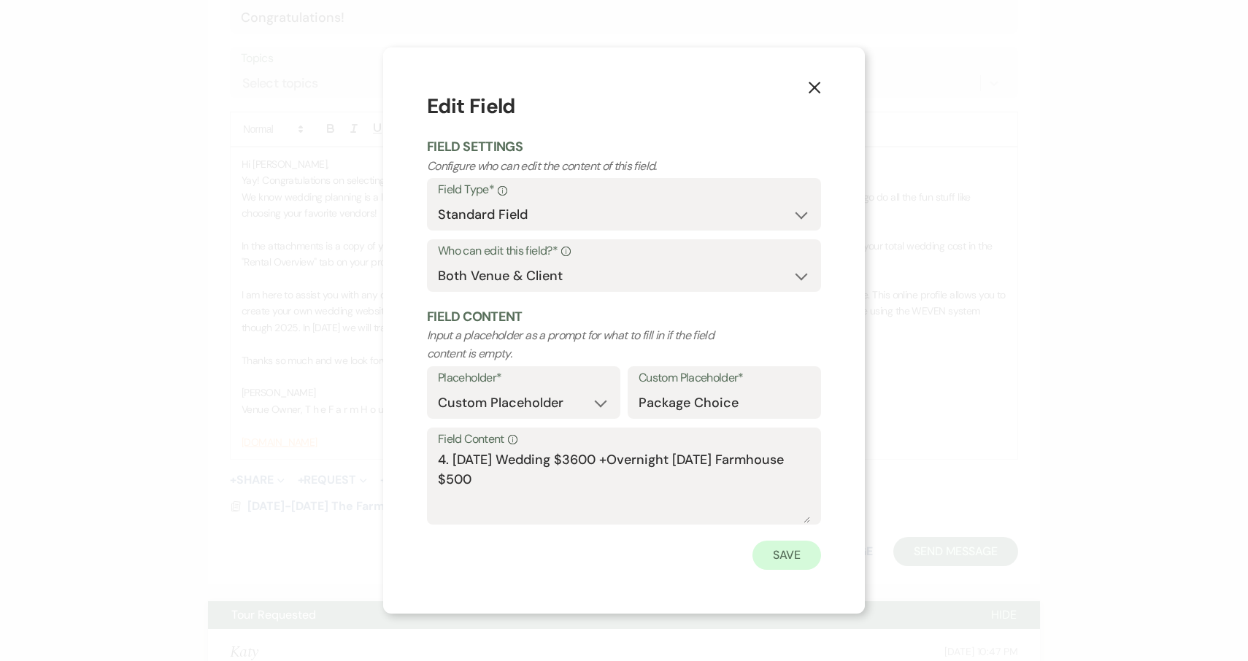
click at [784, 555] on button "Save" at bounding box center [787, 555] width 69 height 29
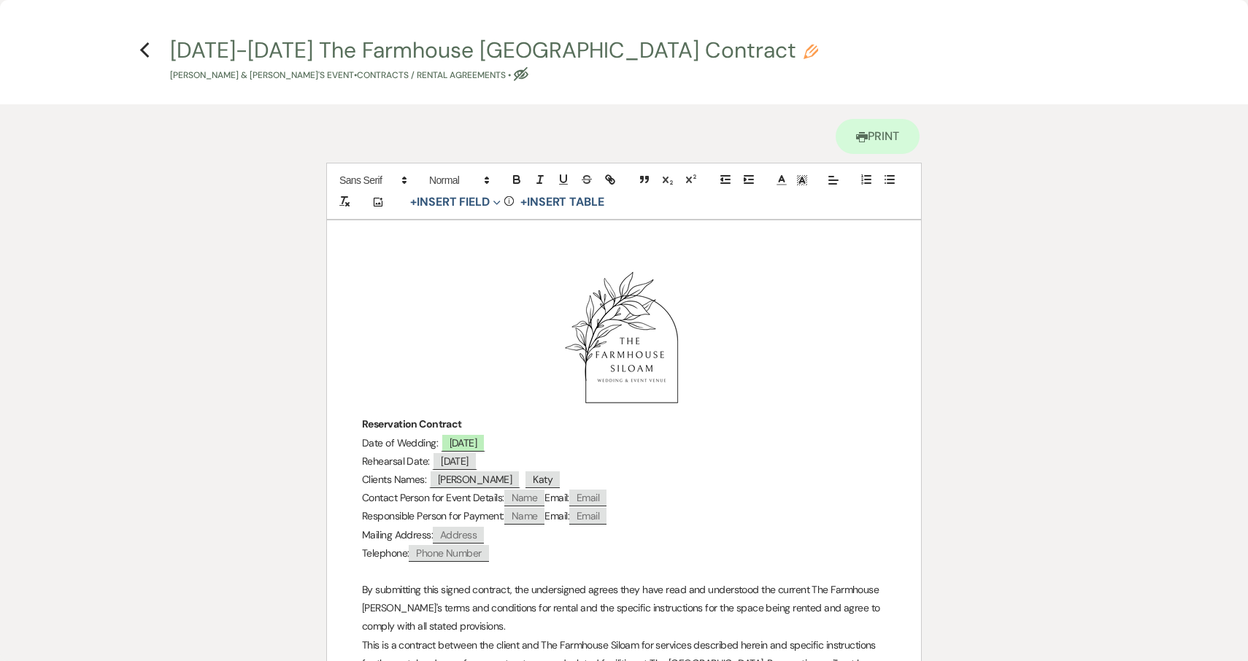
scroll to position [0, 0]
click at [477, 458] on span "[DATE]" at bounding box center [454, 461] width 45 height 19
select select "Date"
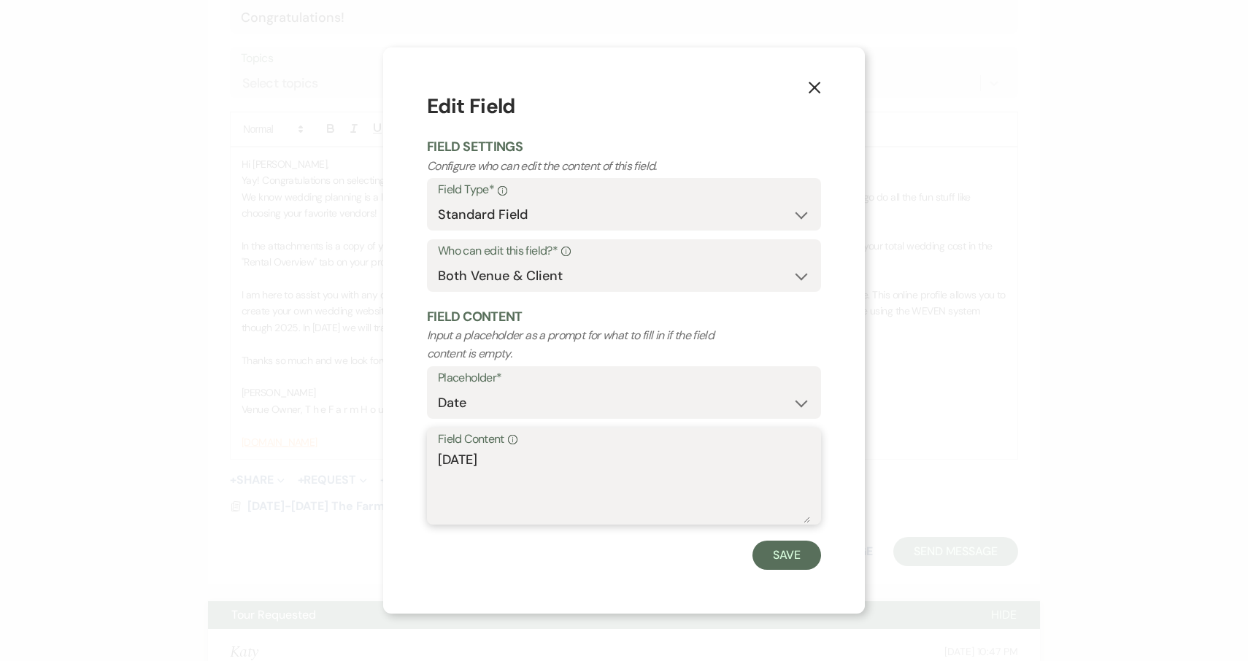
click at [533, 463] on textarea "[DATE]" at bounding box center [624, 486] width 372 height 73
click at [634, 461] on textarea "[DATE] (If Overnight added, otherwise TBD 60 Days out)" at bounding box center [624, 486] width 372 height 73
type textarea "[DATE] (If Overnight added [DATE], otherwise TBD 60 Days out)"
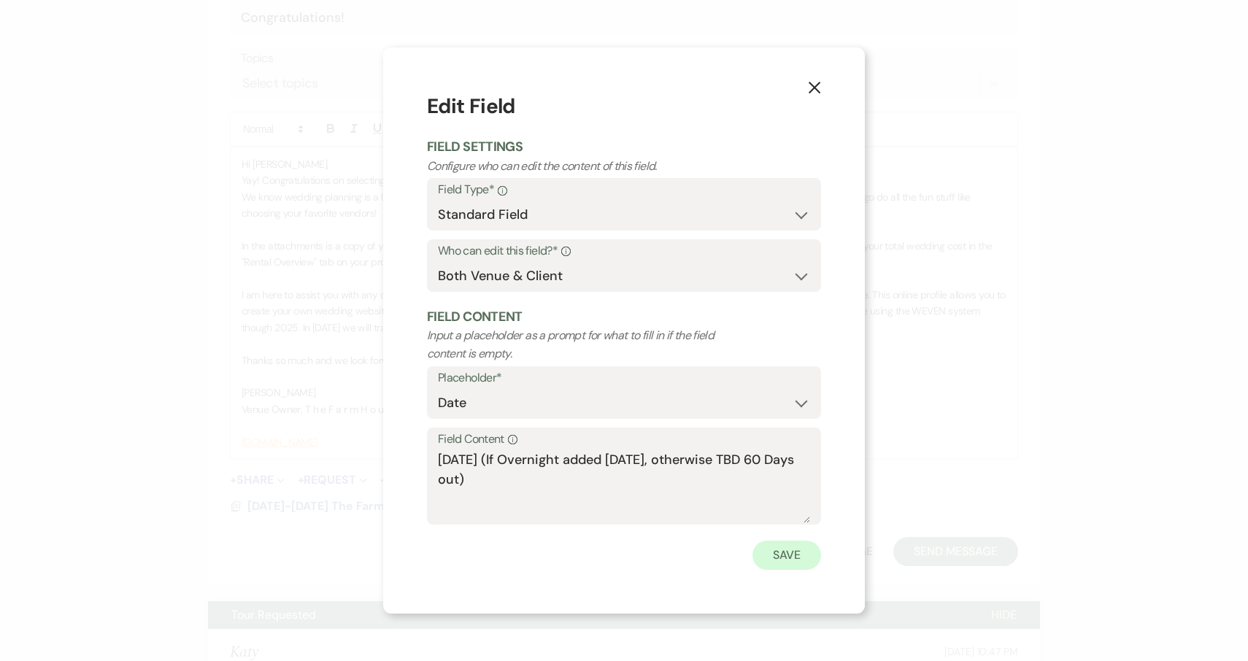
click at [799, 563] on button "Save" at bounding box center [787, 555] width 69 height 29
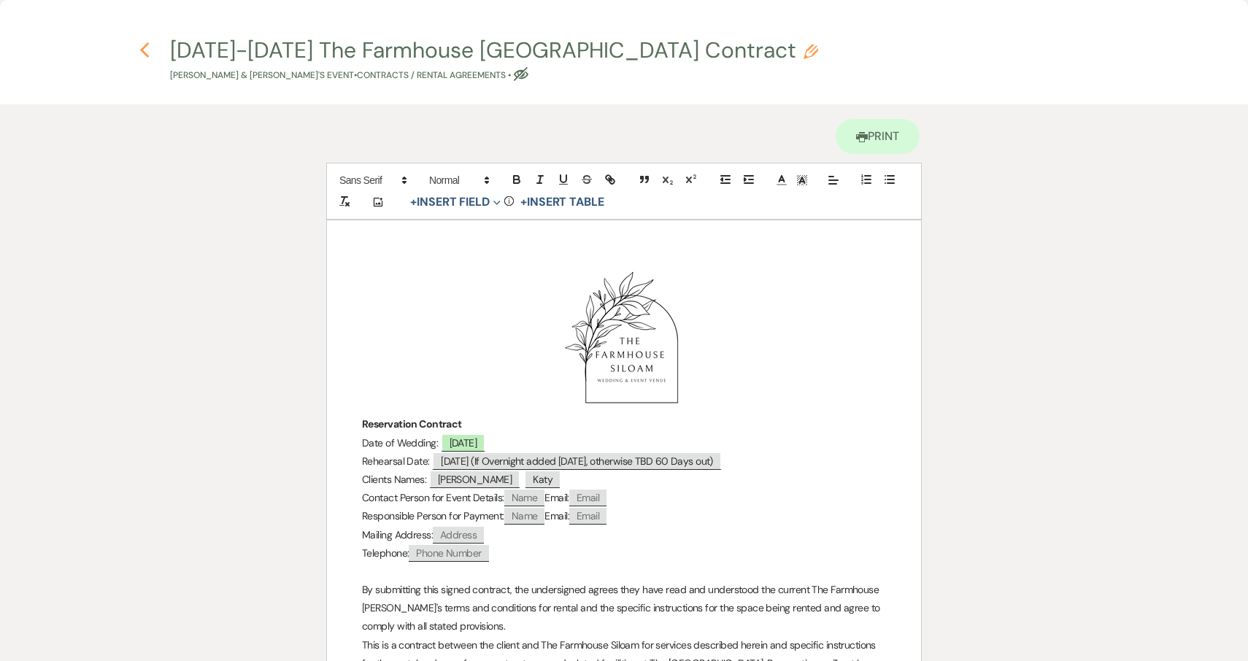
click at [145, 51] on icon "Previous" at bounding box center [144, 51] width 11 height 18
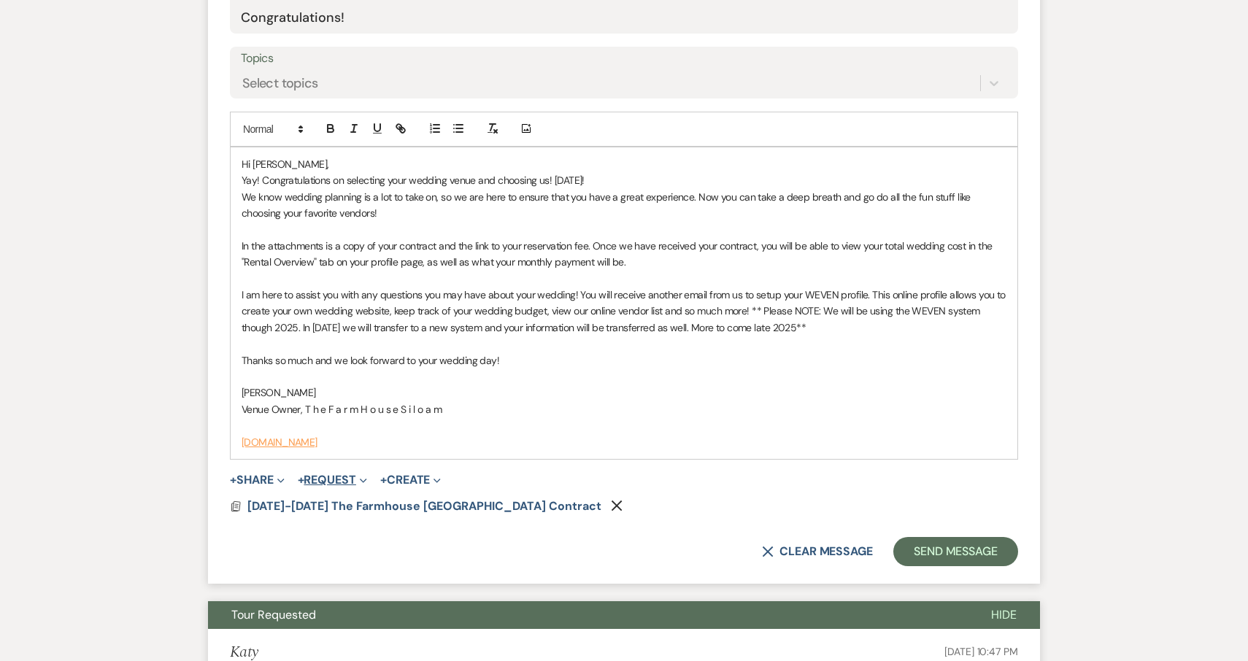
click at [349, 475] on button "+ Request Expand" at bounding box center [332, 480] width 69 height 12
click at [353, 496] on button "Generate Payment Payment" at bounding box center [400, 509] width 204 height 26
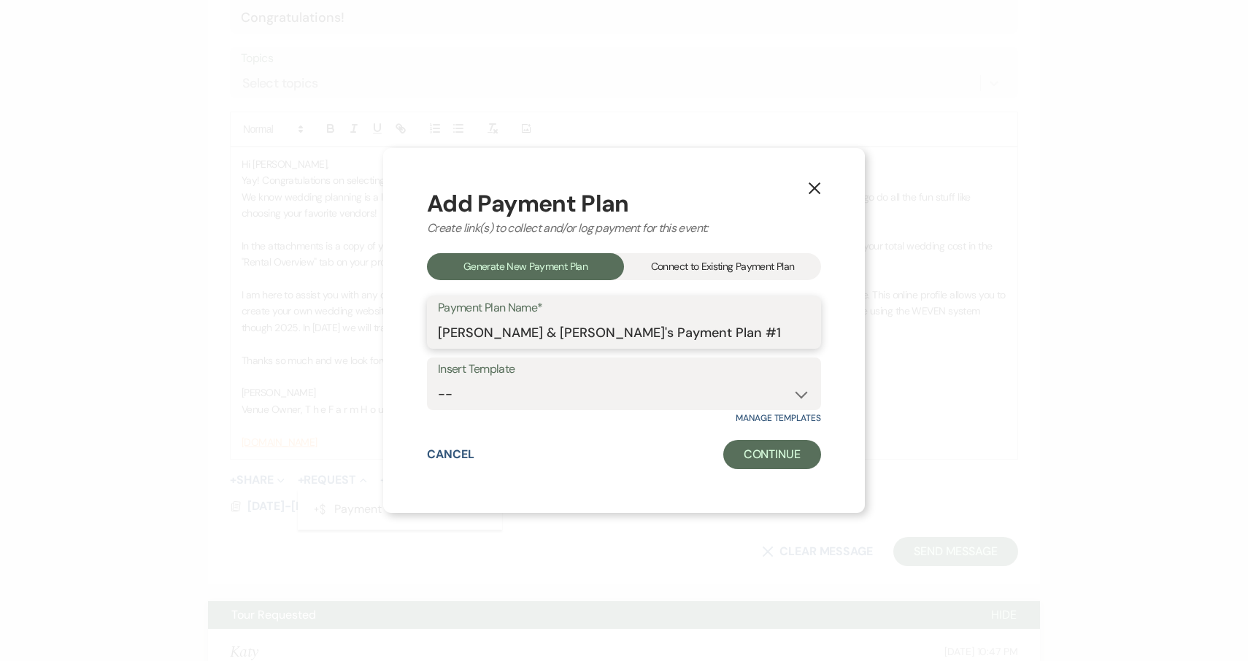
drag, startPoint x: 637, startPoint y: 331, endPoint x: 521, endPoint y: 335, distance: 116.1
click at [521, 335] on input "[PERSON_NAME] & [PERSON_NAME]'s Payment Plan #1" at bounding box center [624, 333] width 372 height 28
type input "[PERSON_NAME] & [PERSON_NAME]'s Reservation Fee"
select select "319"
click at [774, 461] on button "Continue" at bounding box center [772, 454] width 98 height 29
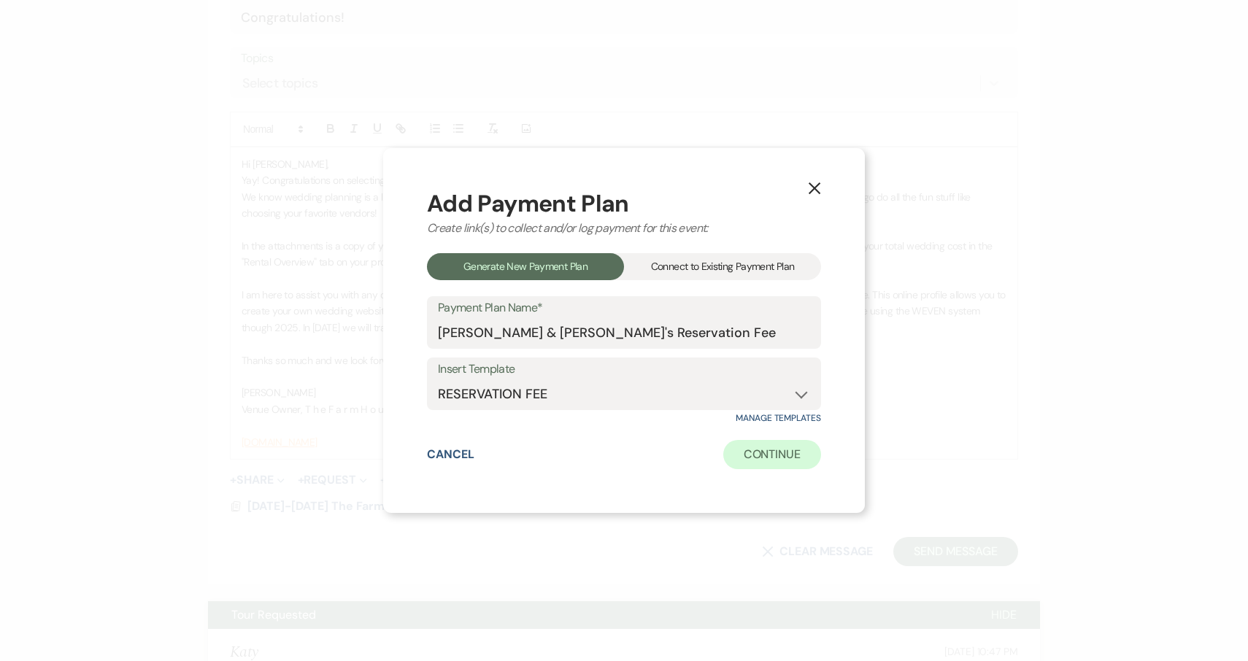
select select "2"
select select "flat"
select select "true"
select select "client"
select select "weeks"
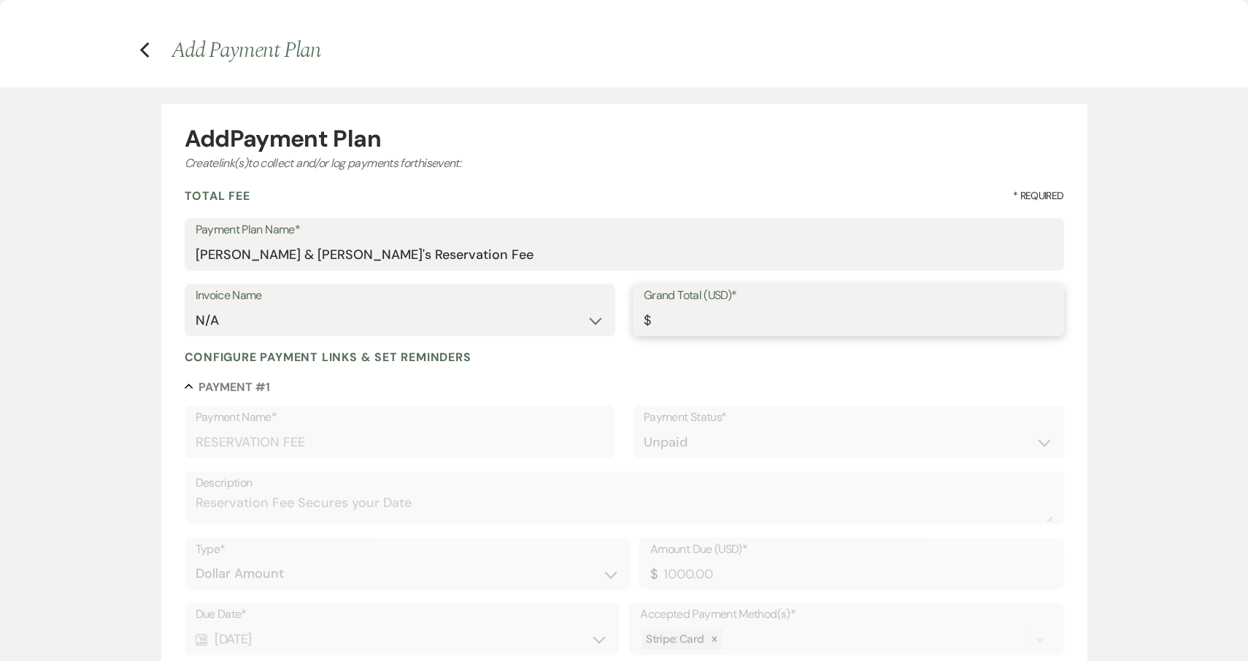
click at [707, 326] on input "Grand Total (USD)*" at bounding box center [848, 321] width 409 height 28
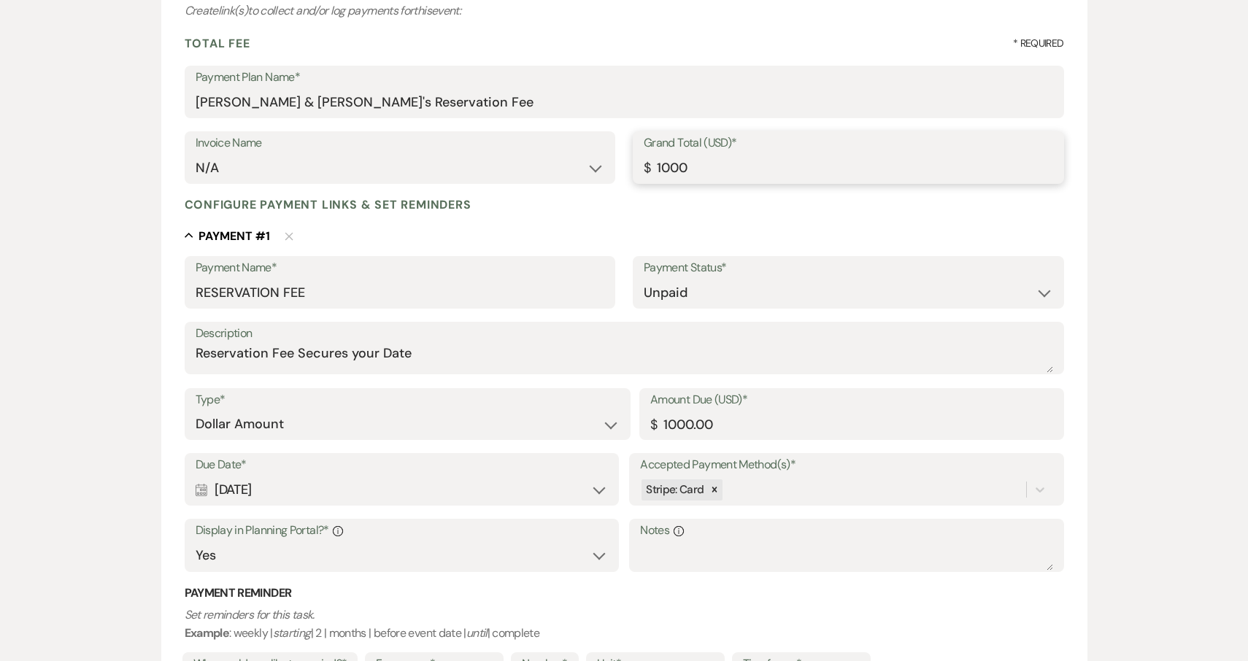
scroll to position [205, 0]
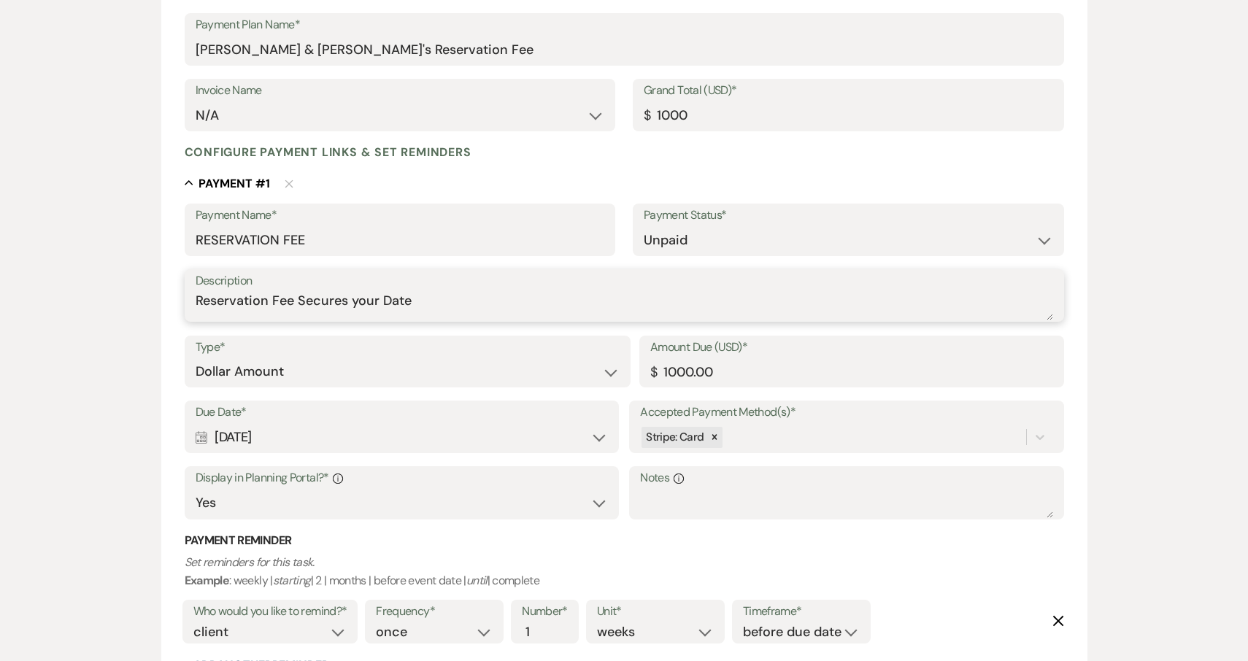
type input "1000.00"
click at [463, 296] on textarea "Reservation Fee Secures your Date" at bounding box center [625, 305] width 858 height 29
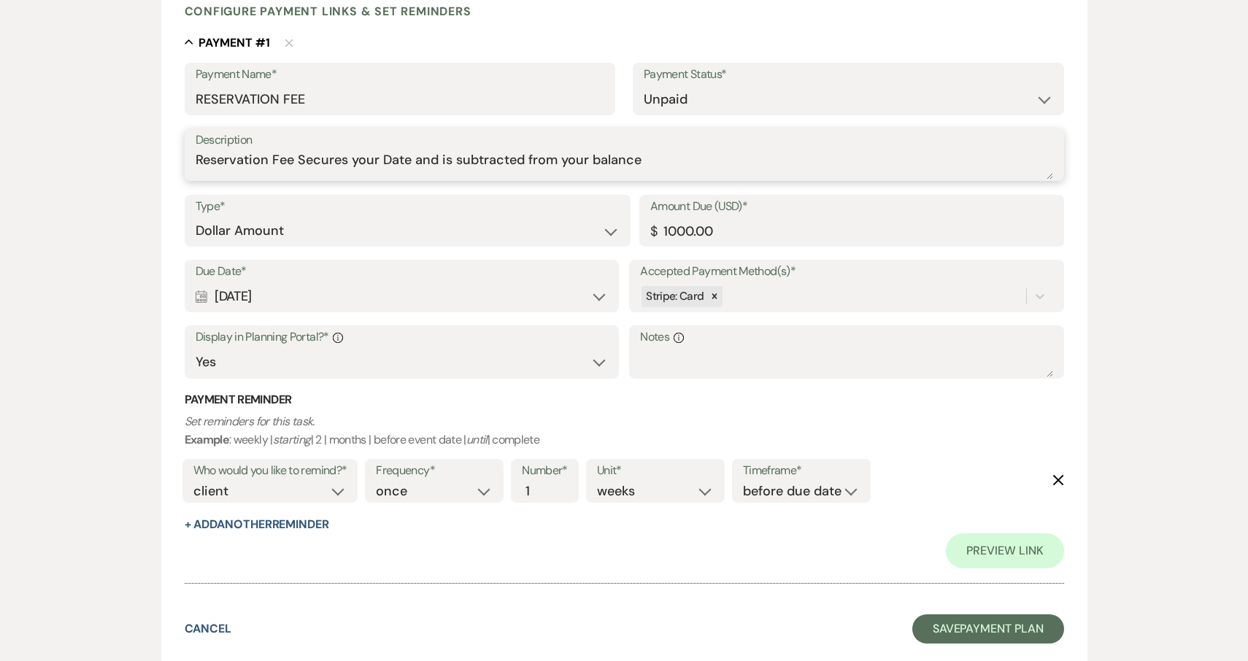
scroll to position [345, 0]
type textarea "Reservation Fee Secures your Date and is subtracted from your balance"
click at [982, 621] on button "Save Payment Plan" at bounding box center [988, 629] width 152 height 29
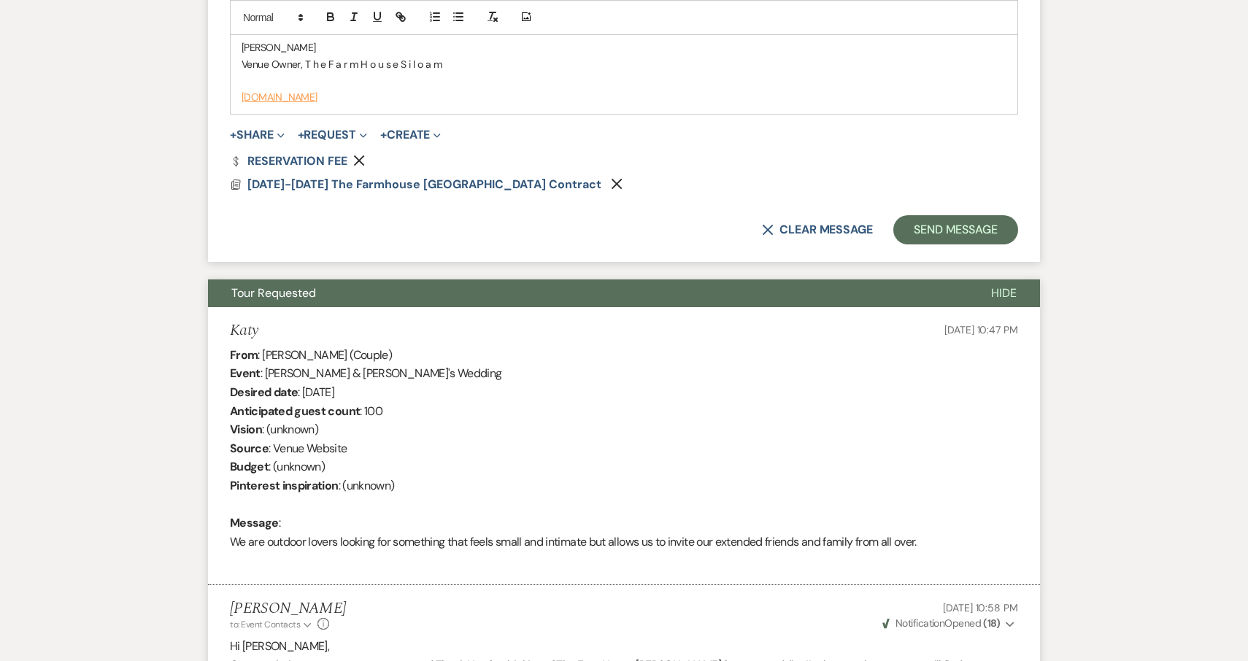
scroll to position [1203, 0]
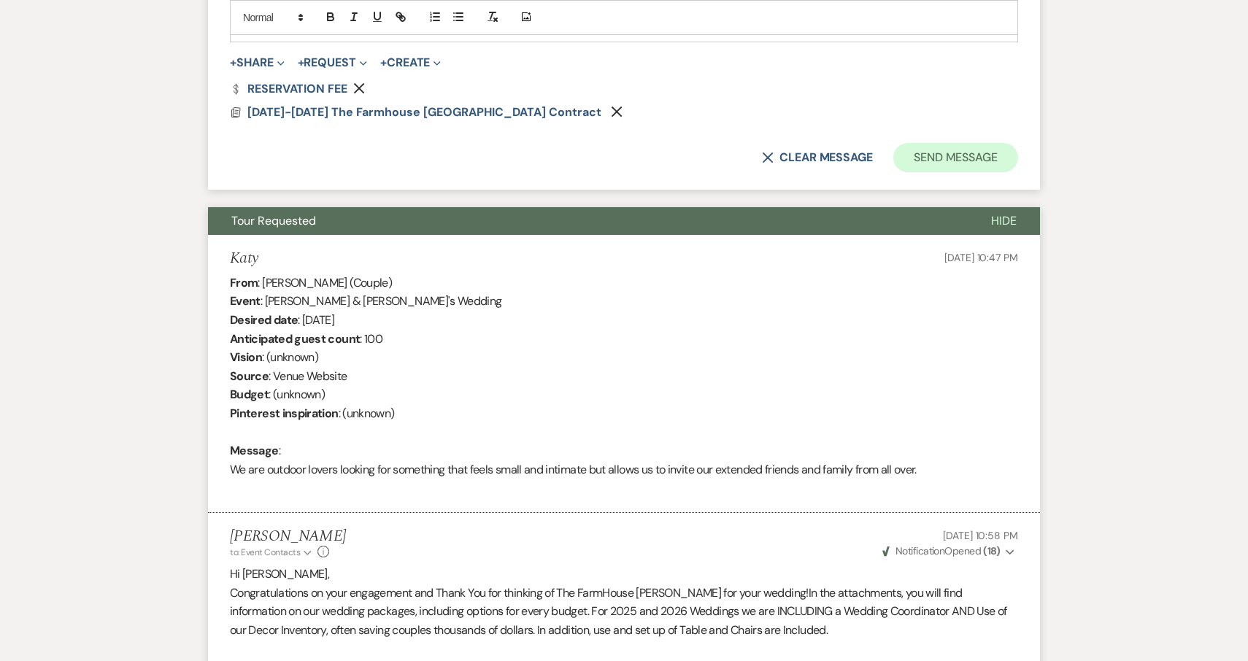
click at [971, 157] on button "Send Message" at bounding box center [955, 157] width 125 height 29
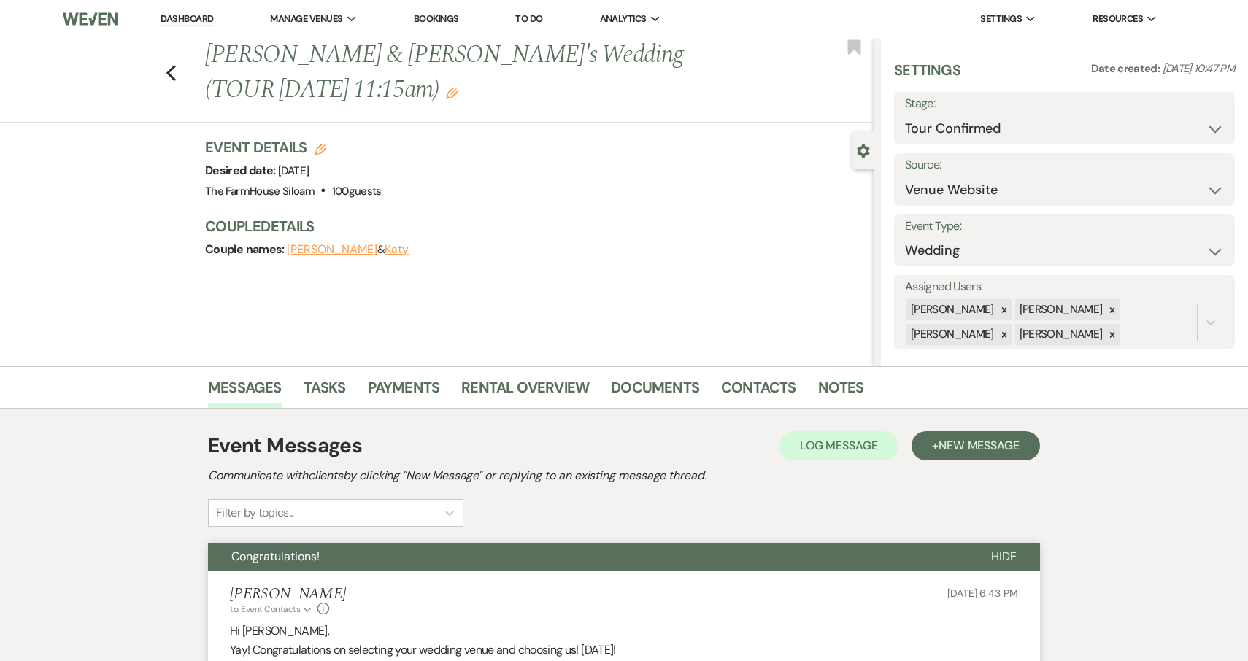
scroll to position [0, 0]
click at [170, 65] on use "button" at bounding box center [170, 73] width 9 height 16
select select "4"
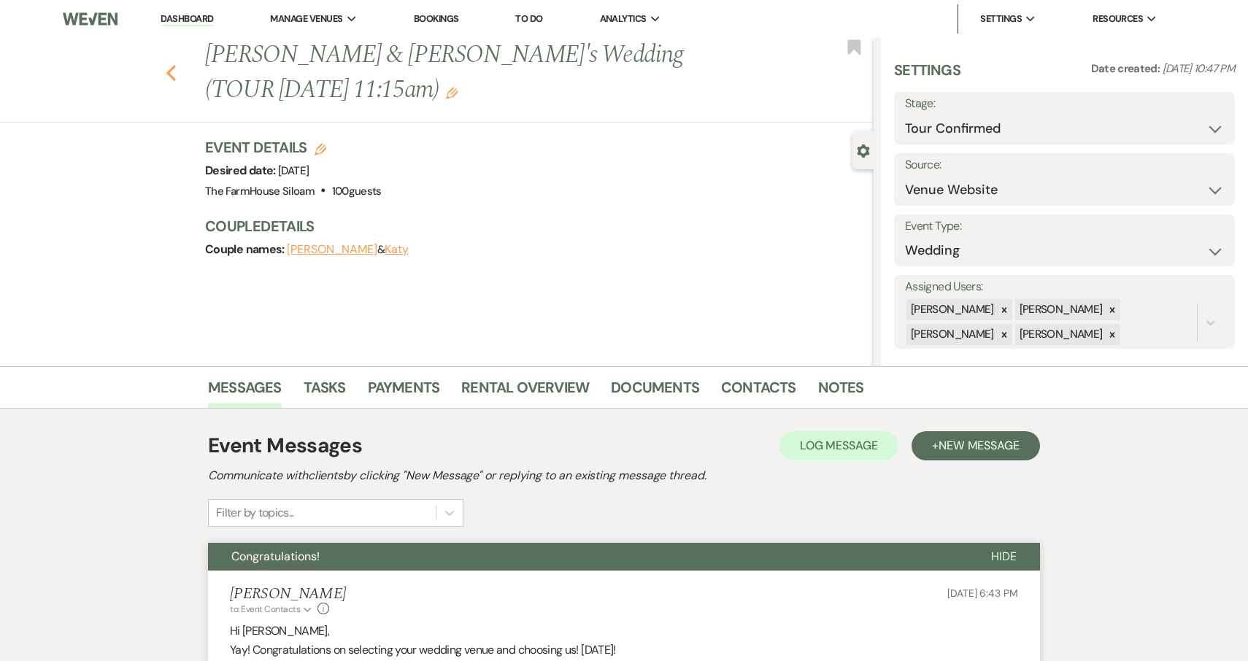
select select "4"
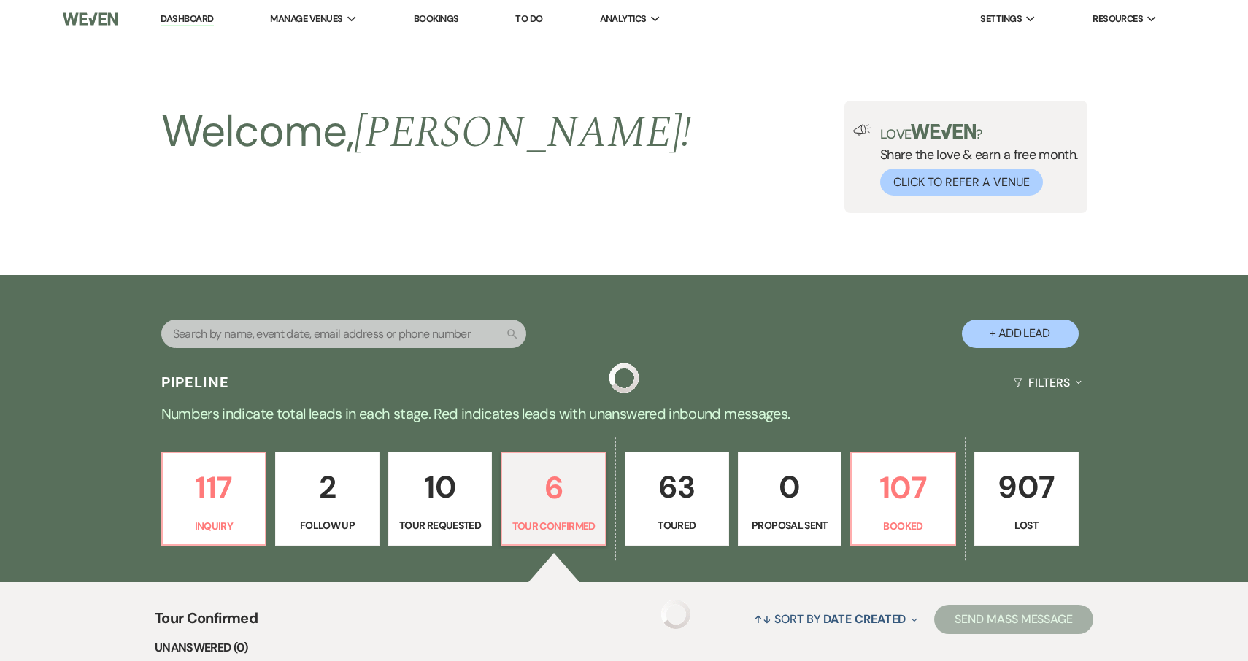
scroll to position [313, 0]
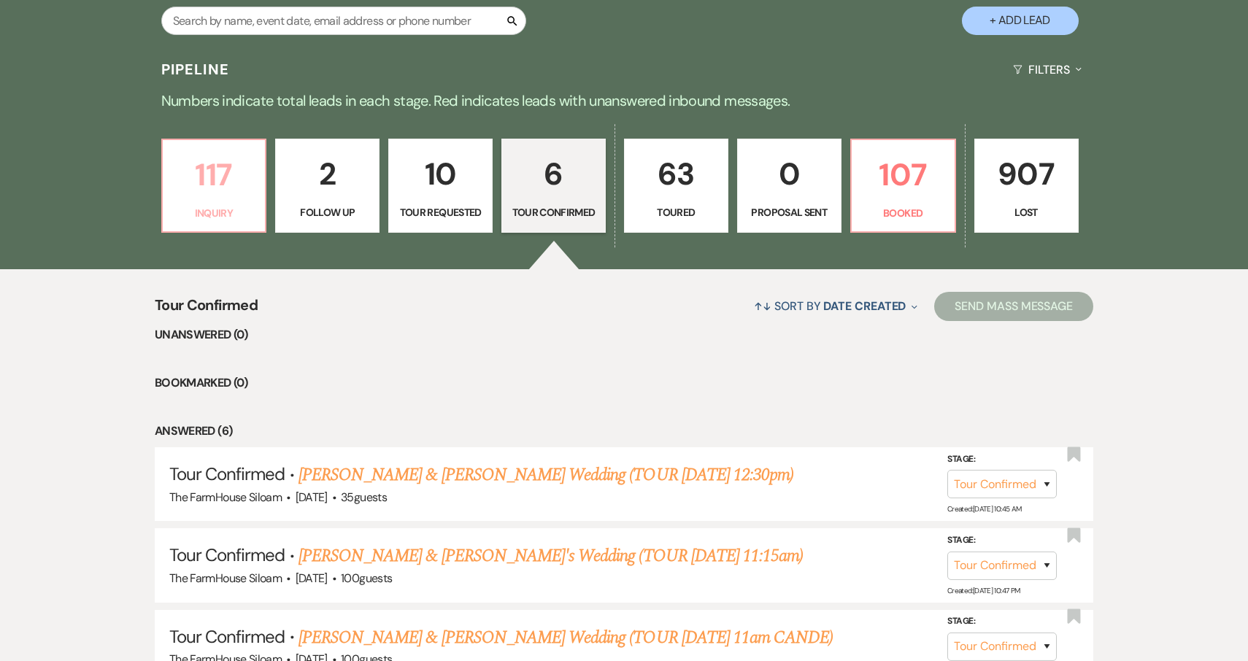
click at [231, 193] on p "117" at bounding box center [214, 174] width 85 height 49
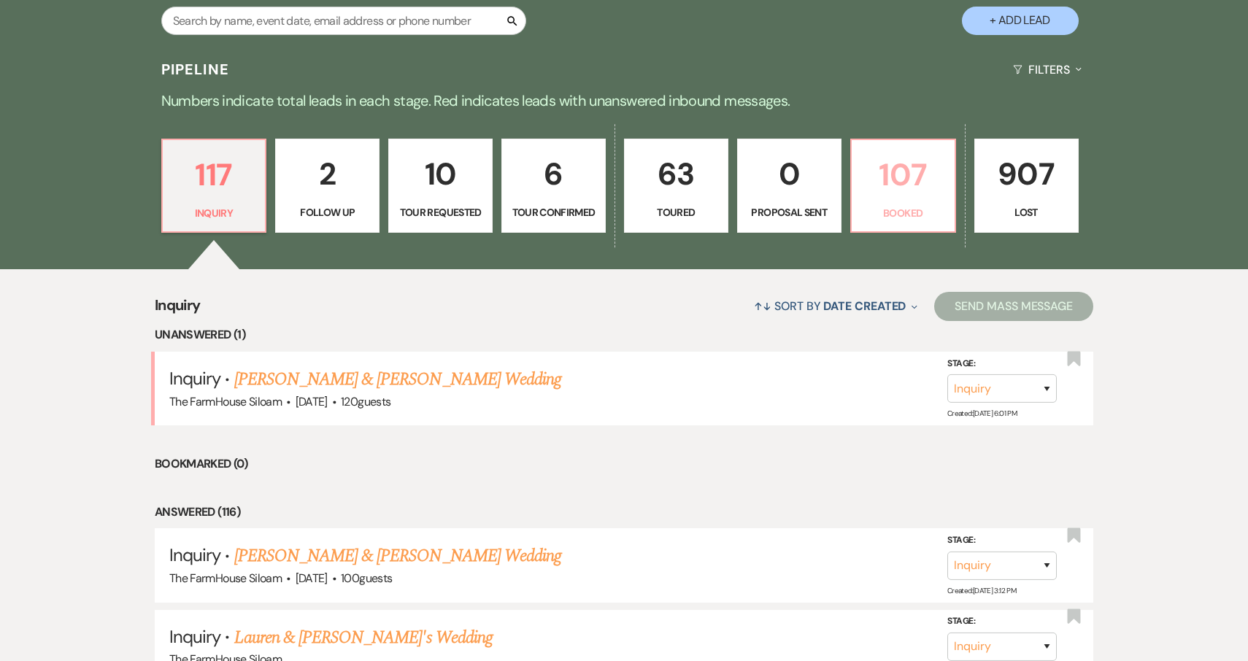
click at [898, 188] on p "107" at bounding box center [903, 174] width 85 height 49
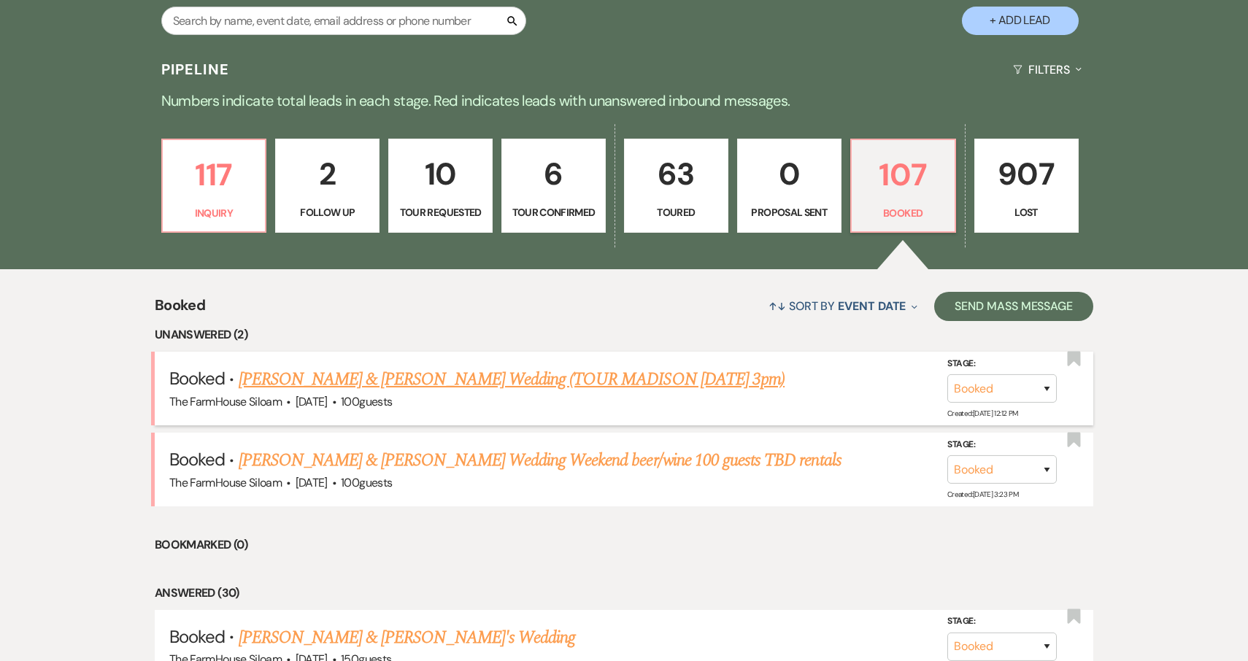
click at [407, 378] on link "[PERSON_NAME] & [PERSON_NAME] Wedding (TOUR MADISON [DATE] 3pm)" at bounding box center [512, 379] width 547 height 26
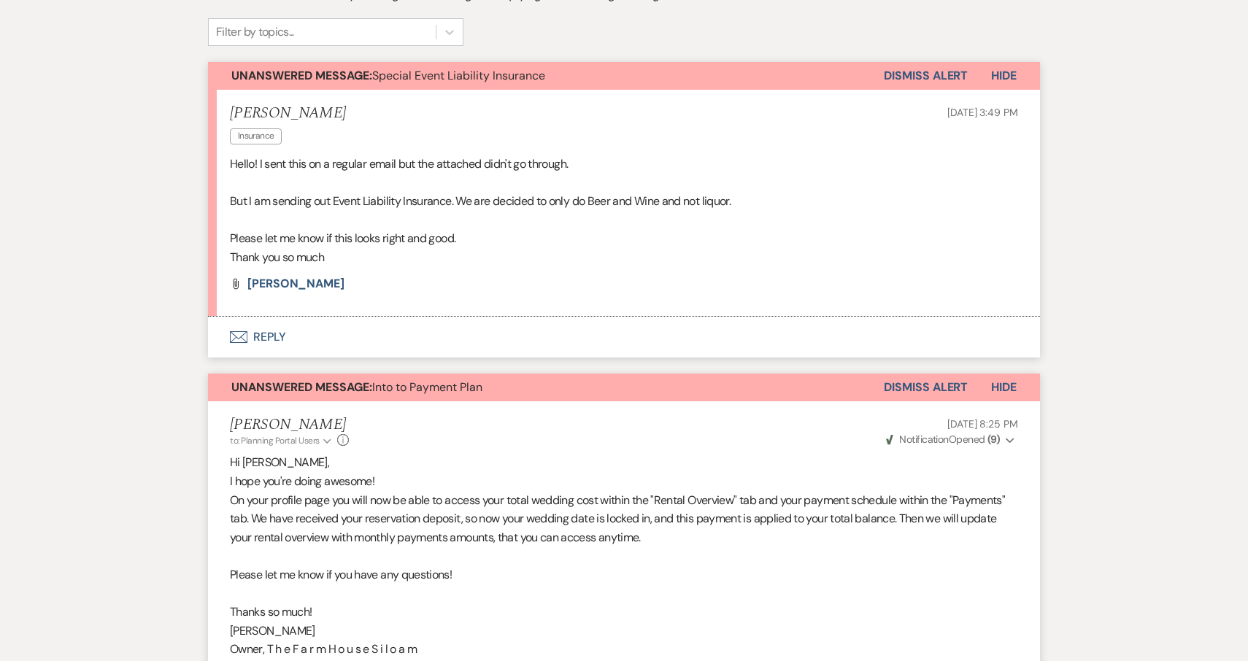
scroll to position [404, 0]
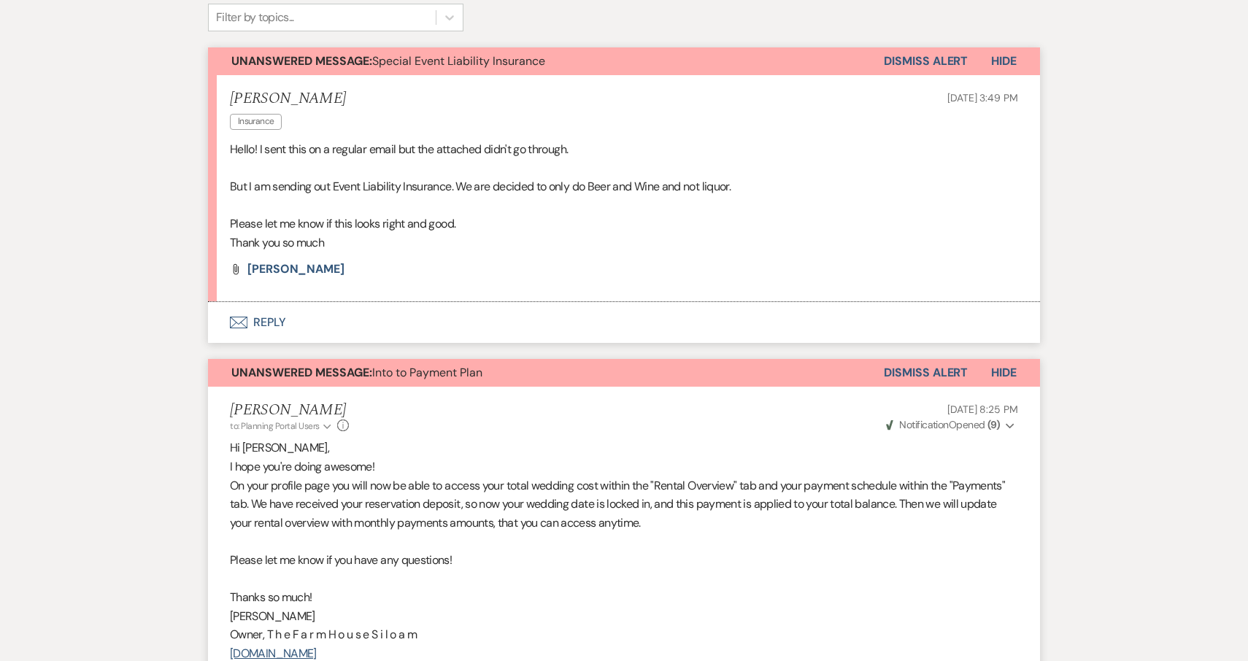
click at [295, 261] on span "[PERSON_NAME]" at bounding box center [295, 268] width 97 height 15
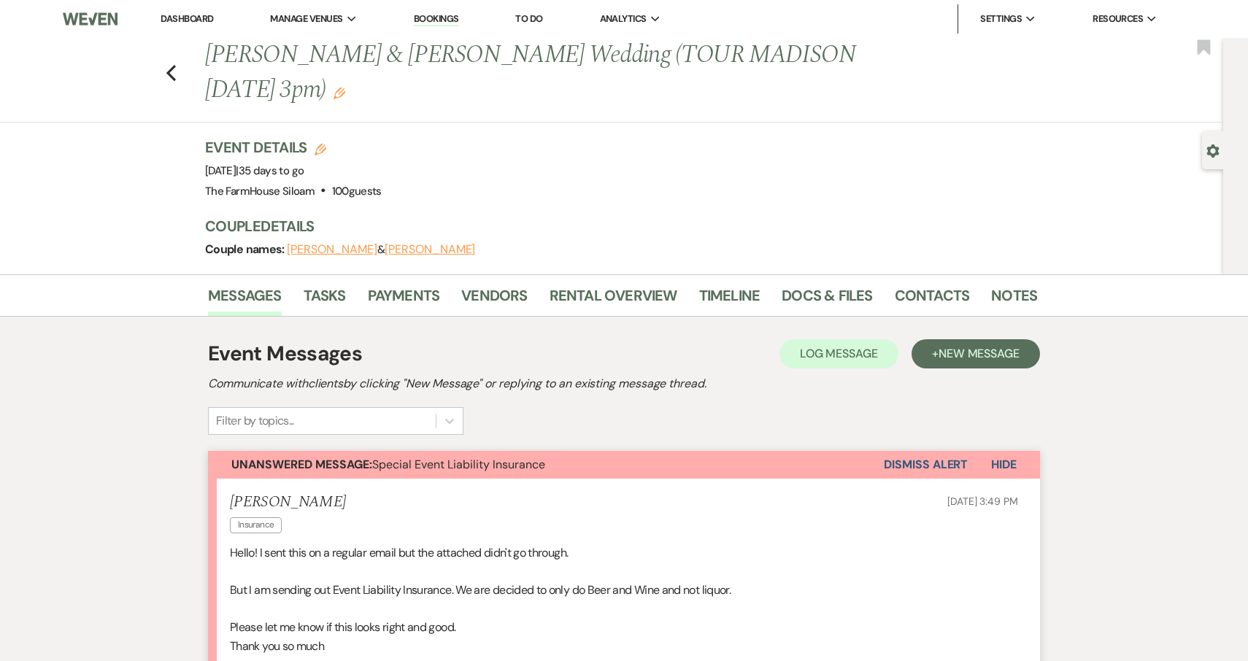
scroll to position [0, 0]
click at [307, 244] on button "[PERSON_NAME]" at bounding box center [332, 250] width 91 height 12
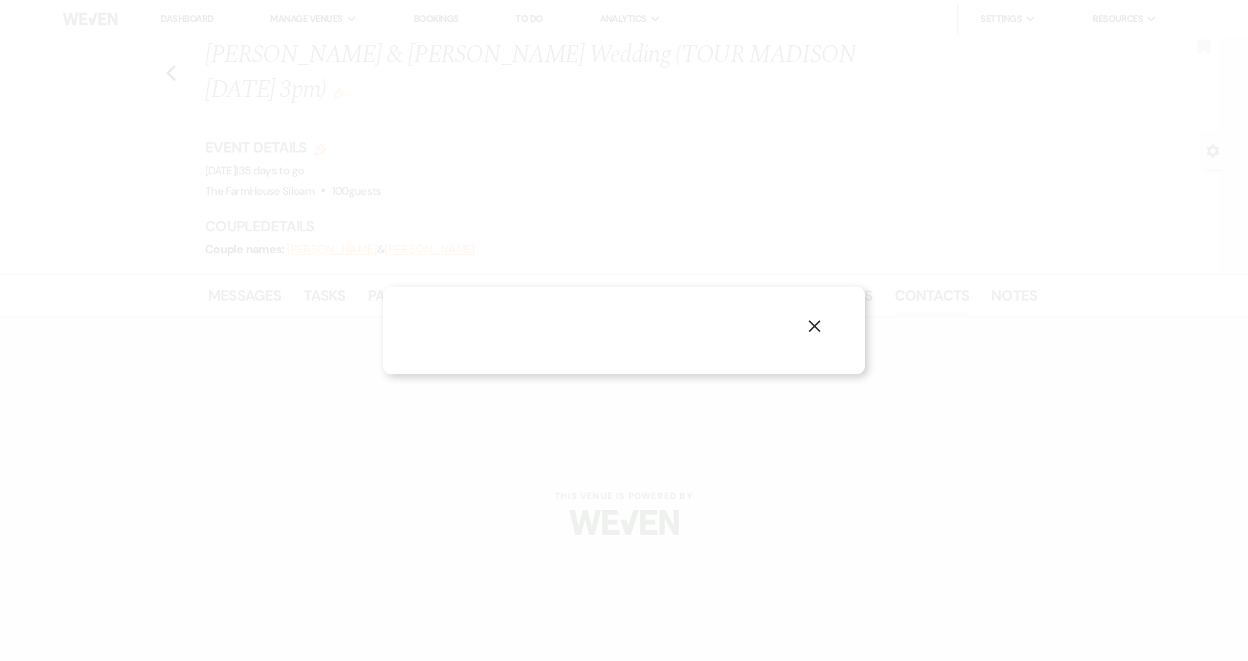
select select "1"
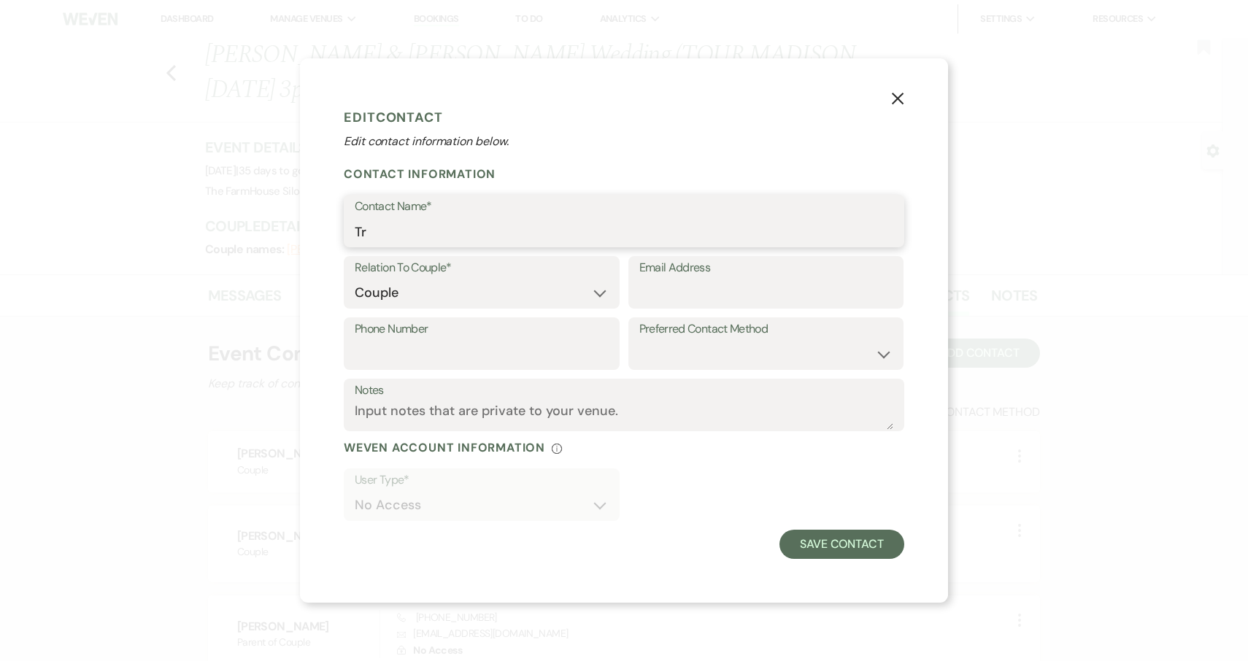
type input "T"
paste input "[PERSON_NAME]"
type input "[PERSON_NAME]"
click at [845, 547] on button "Save Contact" at bounding box center [842, 544] width 125 height 29
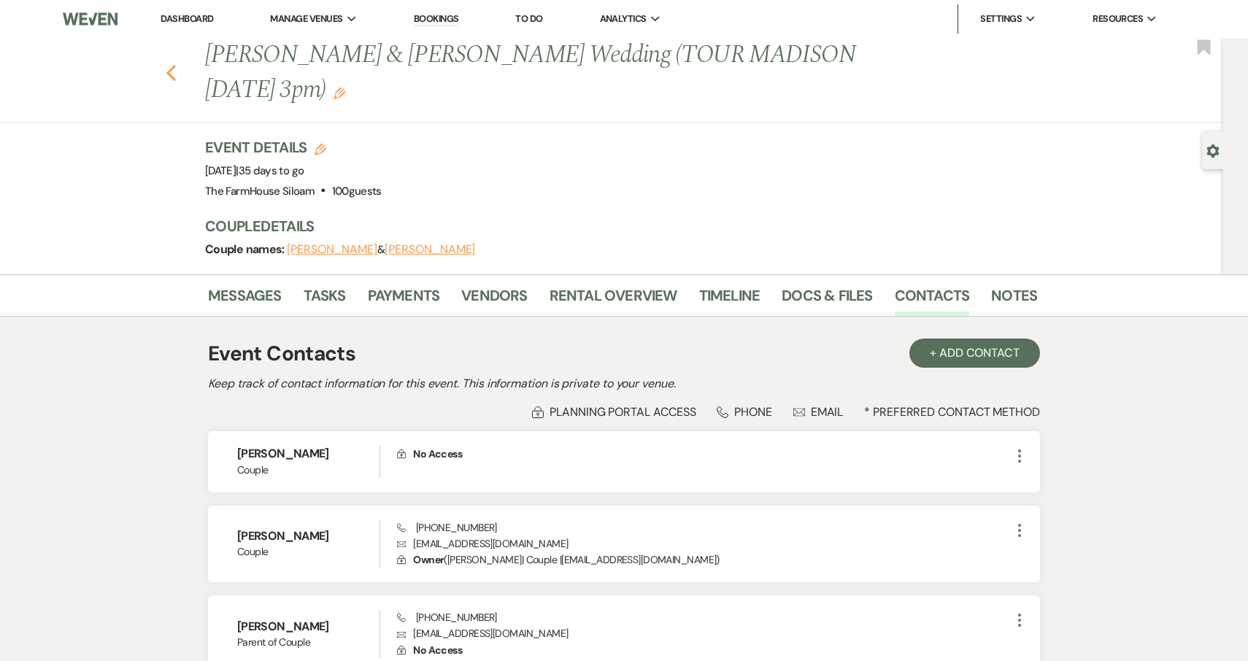
click at [173, 64] on icon "Previous" at bounding box center [171, 73] width 11 height 18
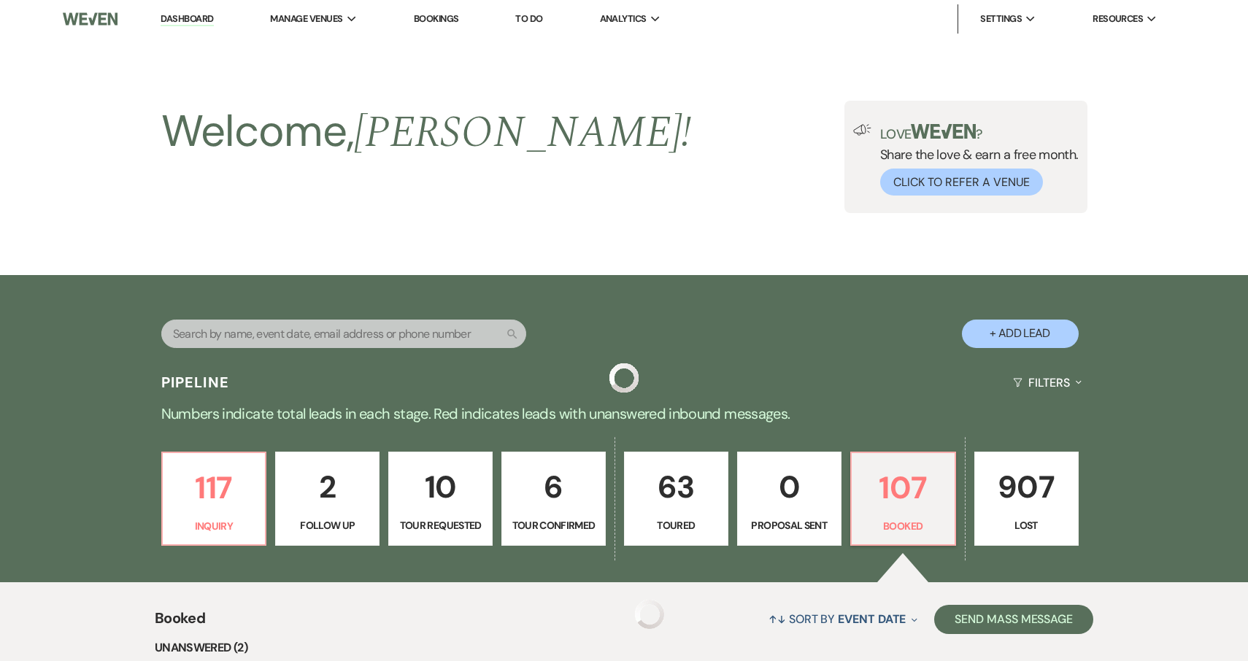
scroll to position [313, 0]
